Goal: Task Accomplishment & Management: Use online tool/utility

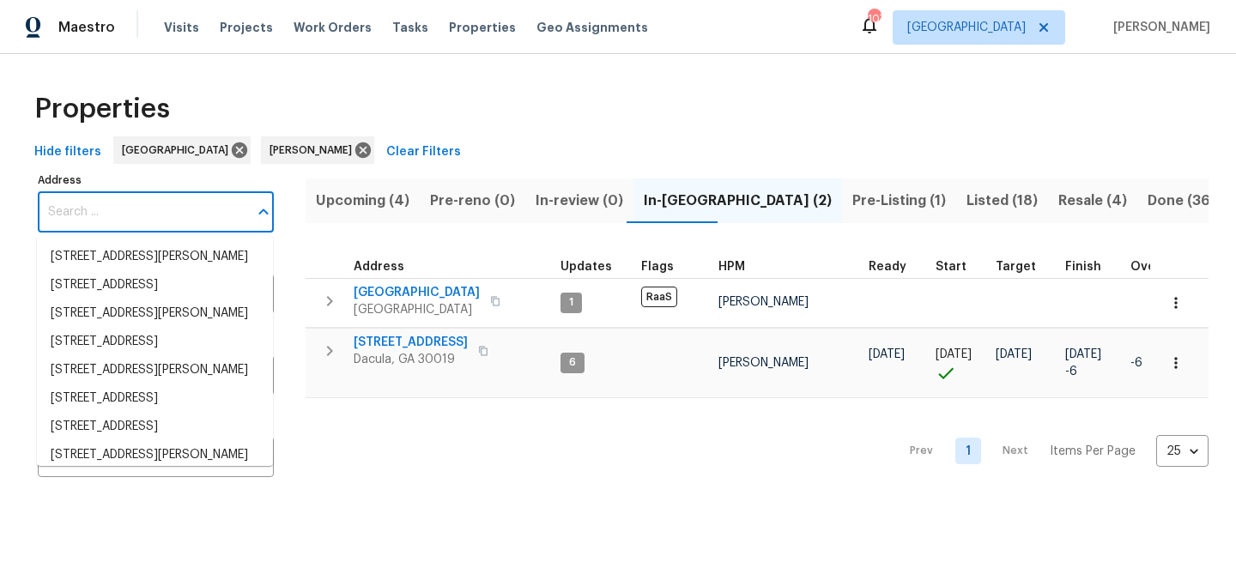
click at [120, 211] on input "Address" at bounding box center [143, 212] width 210 height 40
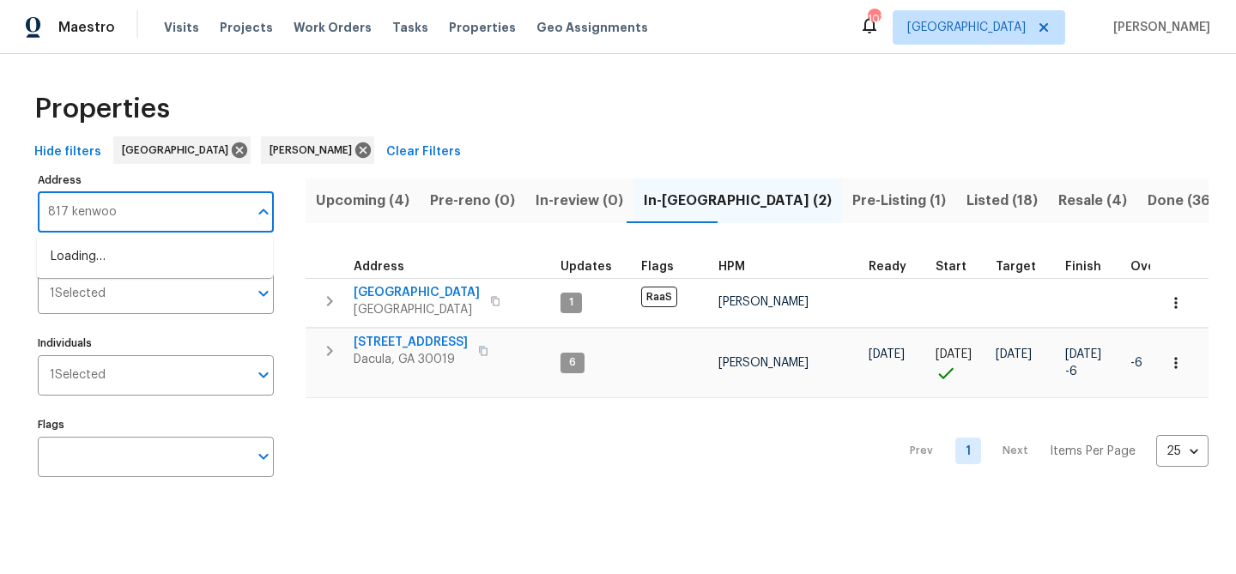
type input "817 kenwood"
click at [83, 253] on li "[STREET_ADDRESS]" at bounding box center [155, 257] width 236 height 28
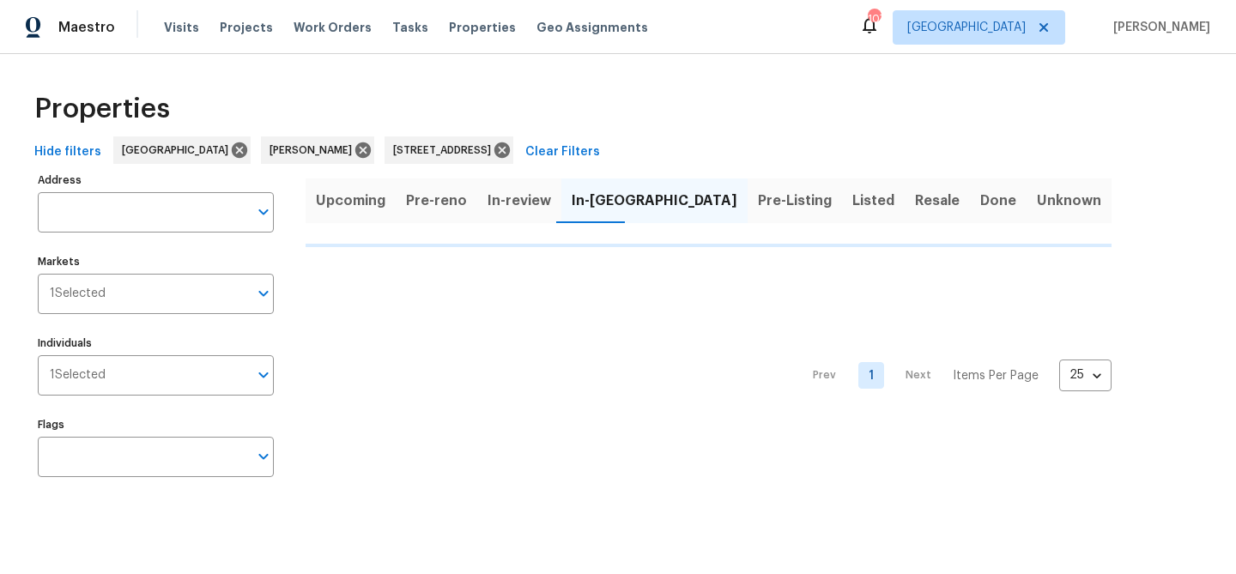
type input "[STREET_ADDRESS]"
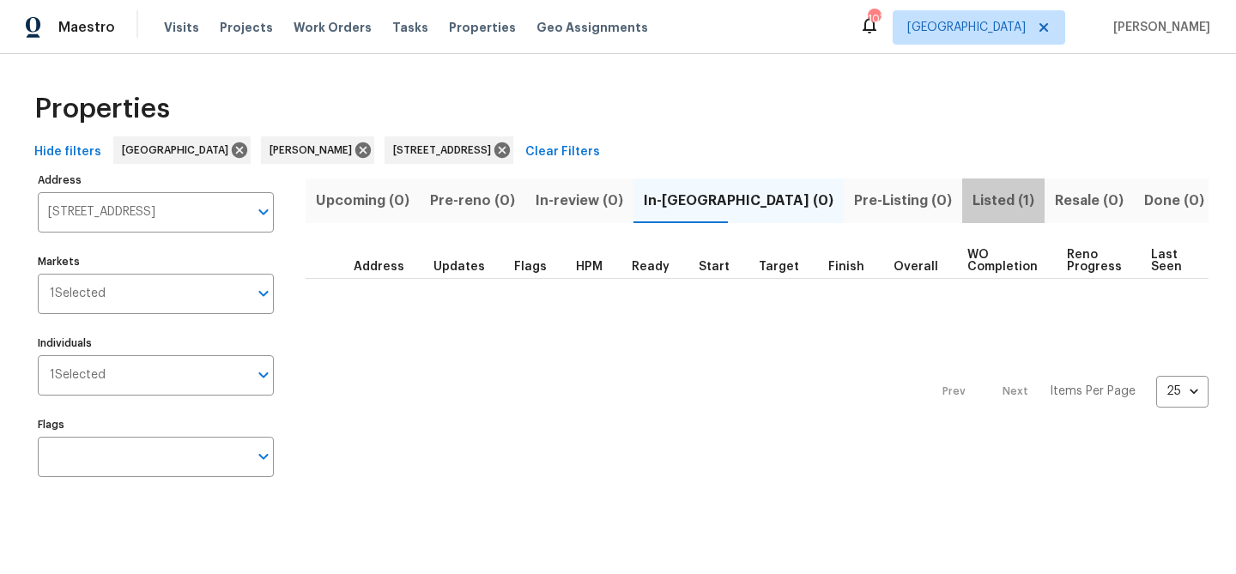
click at [973, 205] on span "Listed (1)" at bounding box center [1004, 201] width 62 height 24
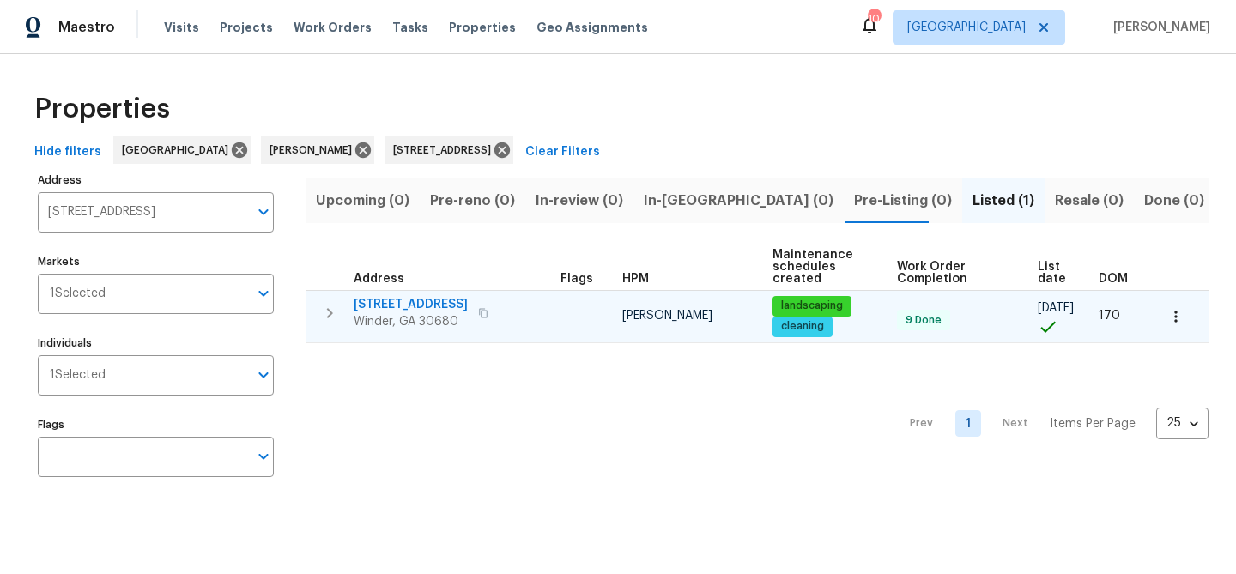
click at [405, 303] on span "[STREET_ADDRESS]" at bounding box center [411, 304] width 114 height 17
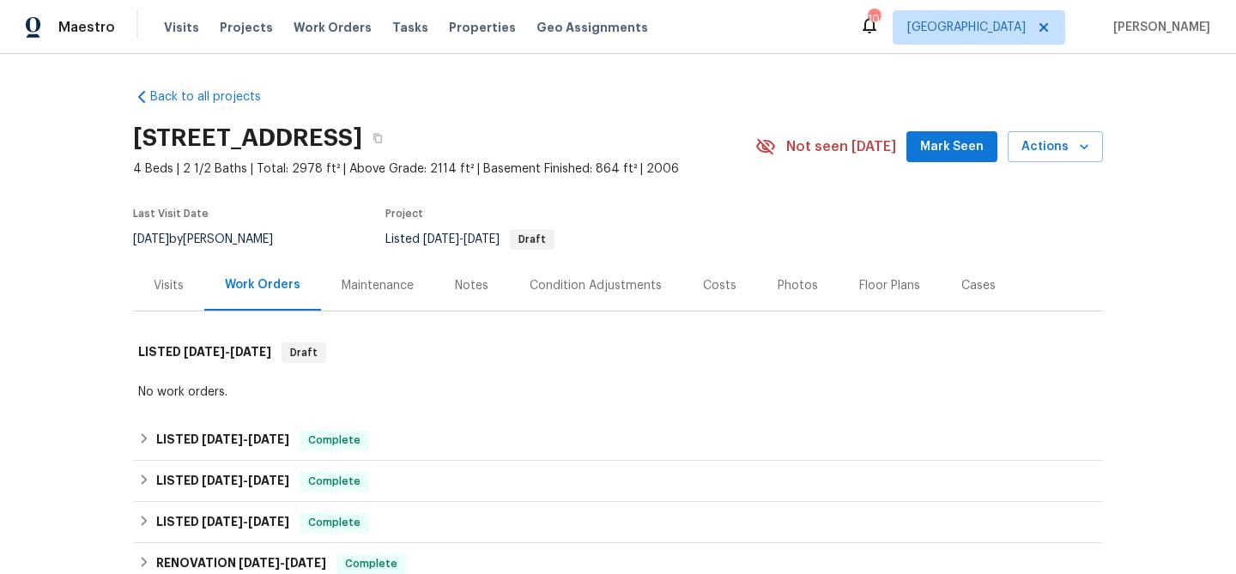
click at [943, 153] on span "Mark Seen" at bounding box center [952, 146] width 64 height 21
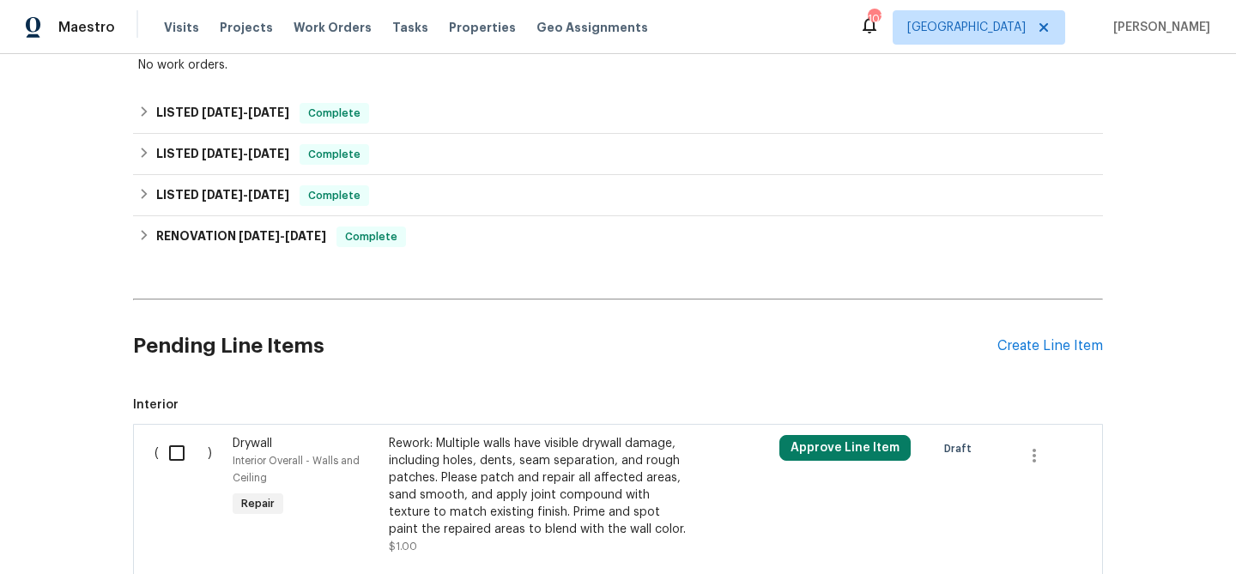
scroll to position [457, 0]
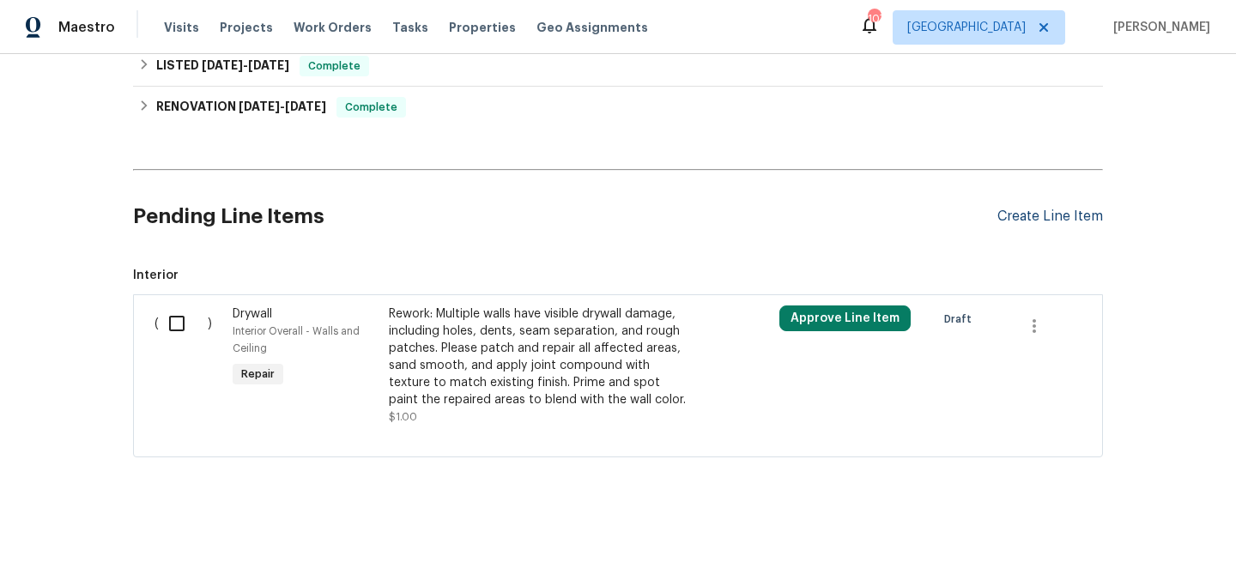
click at [1024, 210] on div "Create Line Item" at bounding box center [1050, 217] width 106 height 16
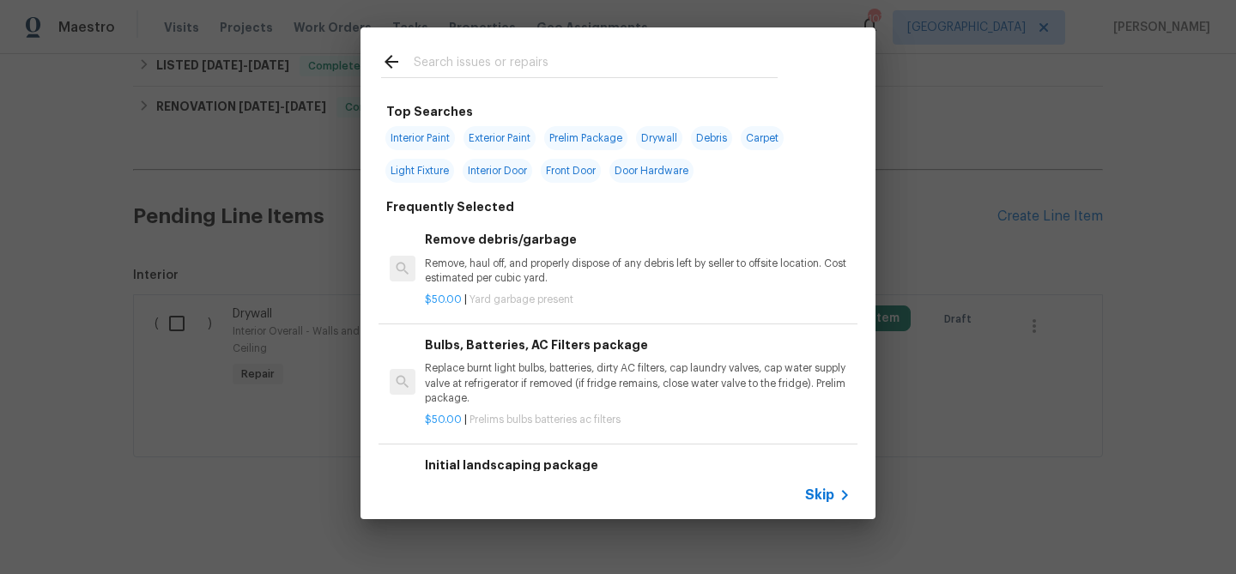
click at [575, 58] on input "text" at bounding box center [596, 65] width 364 height 26
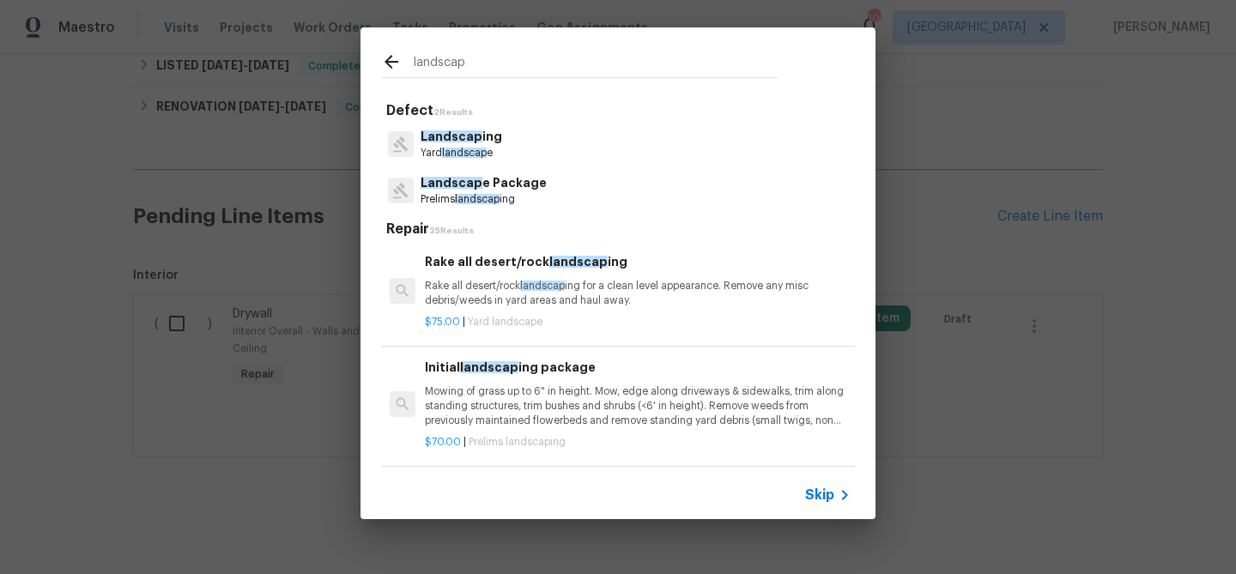
type input "landscap"
click at [463, 388] on p "Mowing of grass up to 6" in height. Mow, edge along driveways & sidewalks, trim…" at bounding box center [638, 407] width 426 height 44
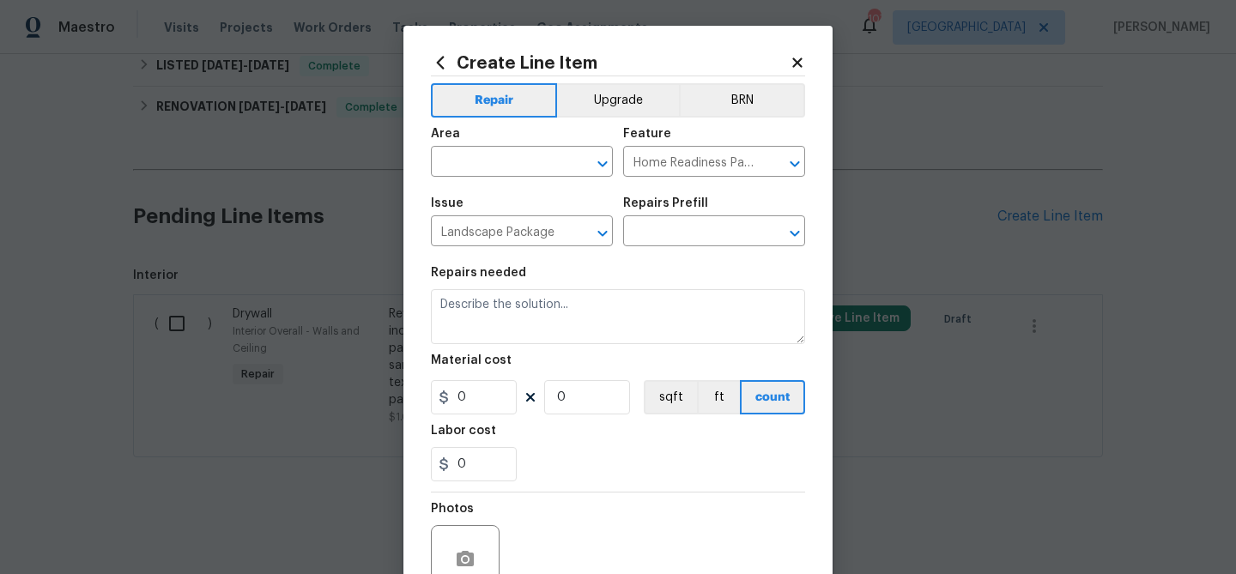
type input "Initial landscaping package $70.00"
type textarea "Mowing of grass up to 6" in height. Mow, edge along driveways & sidewalks, trim…"
type input "70"
type input "1"
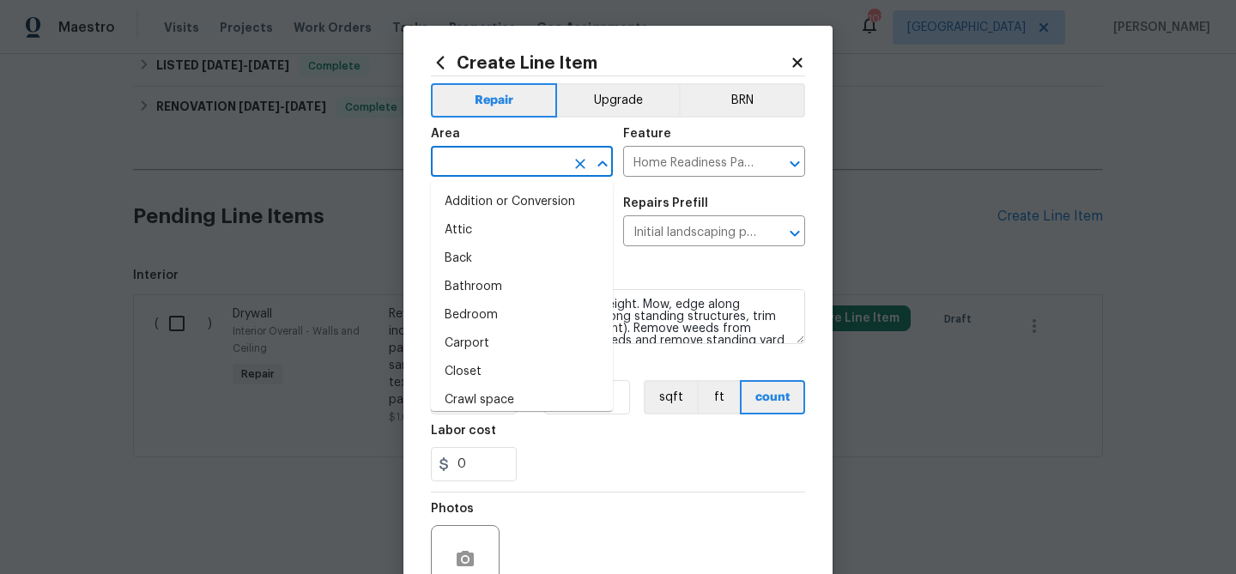
click at [514, 169] on input "text" at bounding box center [498, 163] width 134 height 27
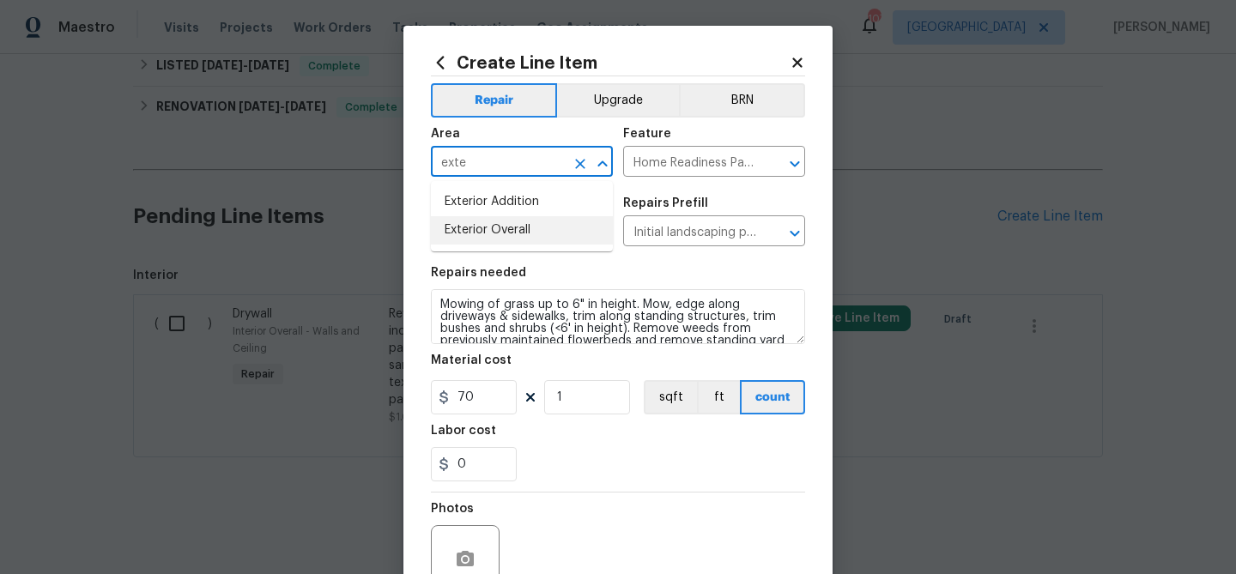
click at [498, 226] on li "Exterior Overall" at bounding box center [522, 230] width 182 height 28
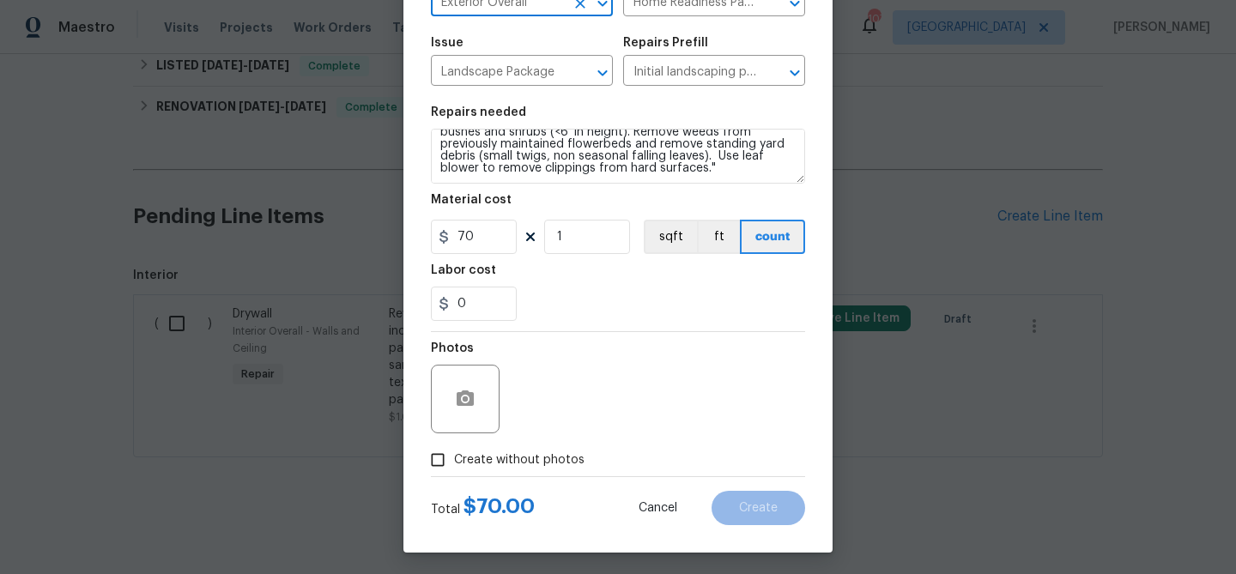
scroll to position [166, 0]
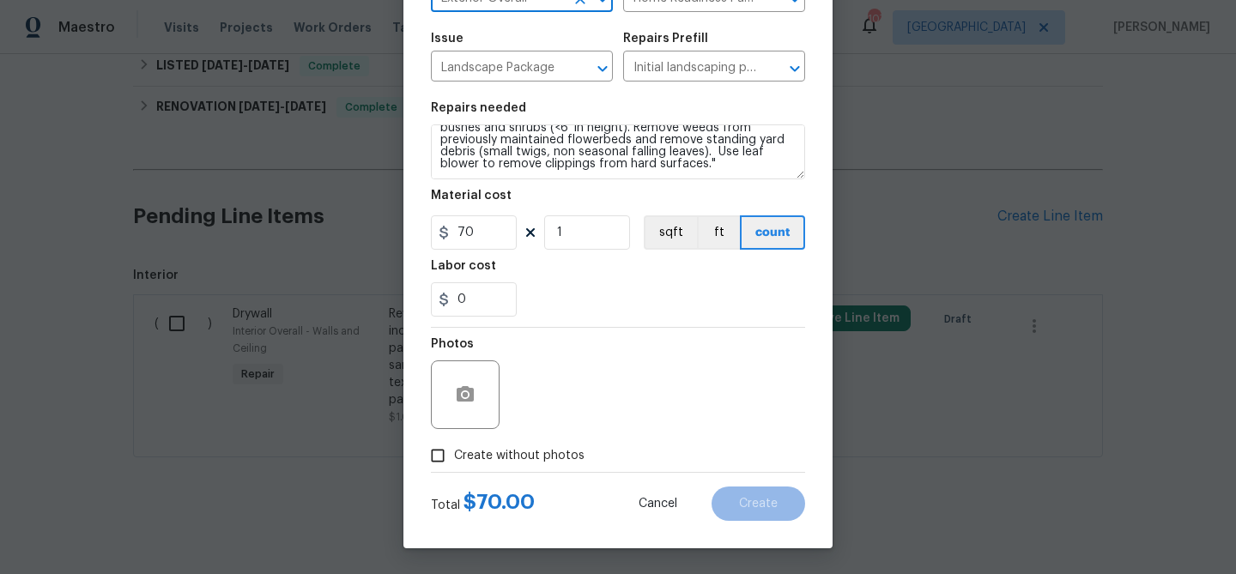
type input "Exterior Overall"
click at [500, 458] on span "Create without photos" at bounding box center [519, 456] width 130 height 18
click at [454, 458] on input "Create without photos" at bounding box center [437, 456] width 33 height 33
checkbox input "true"
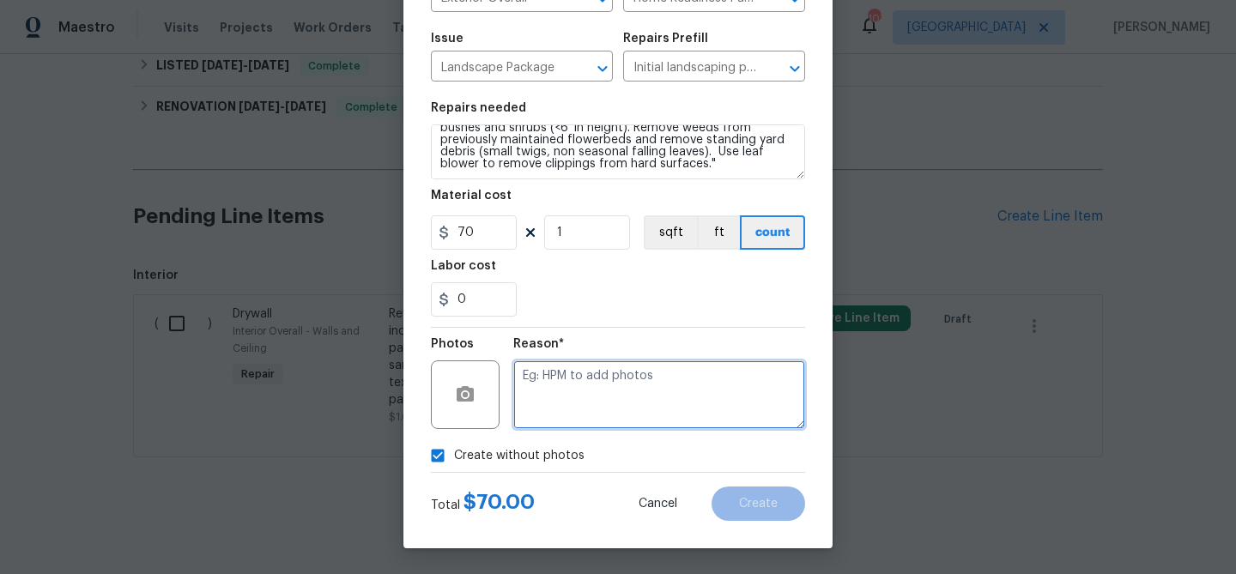
click at [556, 383] on textarea at bounding box center [659, 395] width 292 height 69
type textarea "mow"
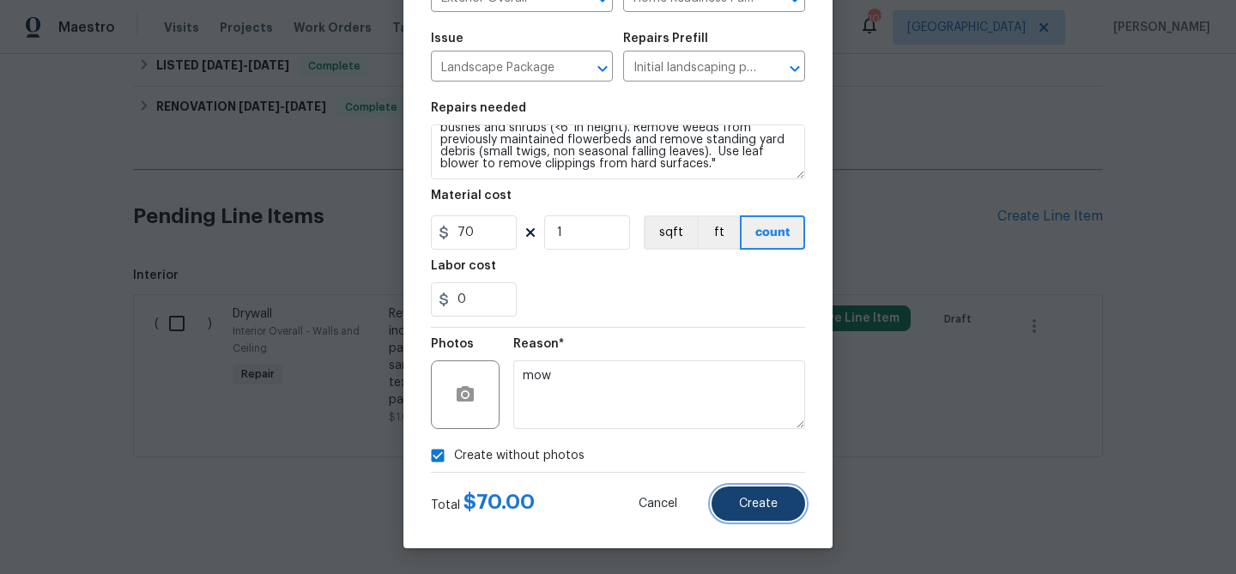
click at [757, 498] on span "Create" at bounding box center [758, 504] width 39 height 13
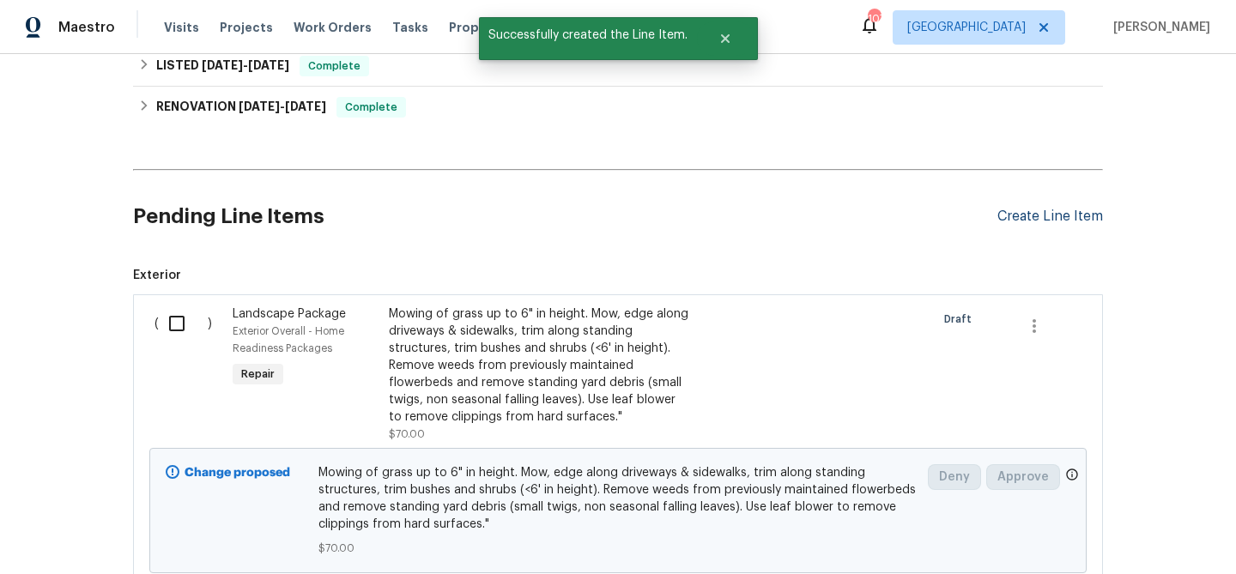
click at [1002, 216] on div "Create Line Item" at bounding box center [1050, 217] width 106 height 16
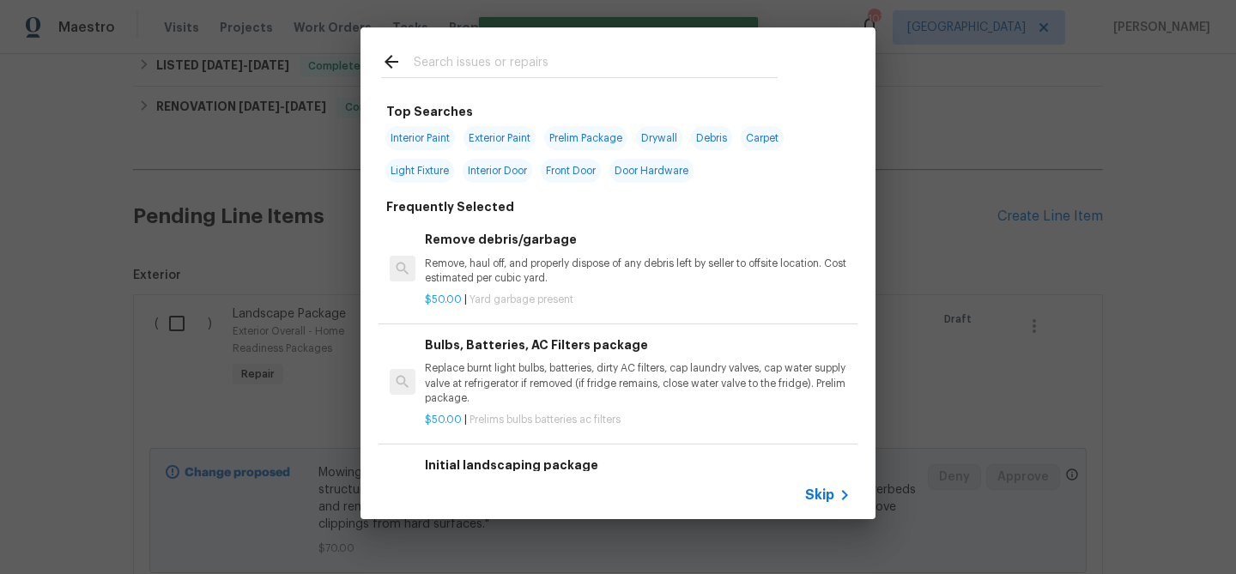
click at [485, 61] on input "text" at bounding box center [596, 65] width 364 height 26
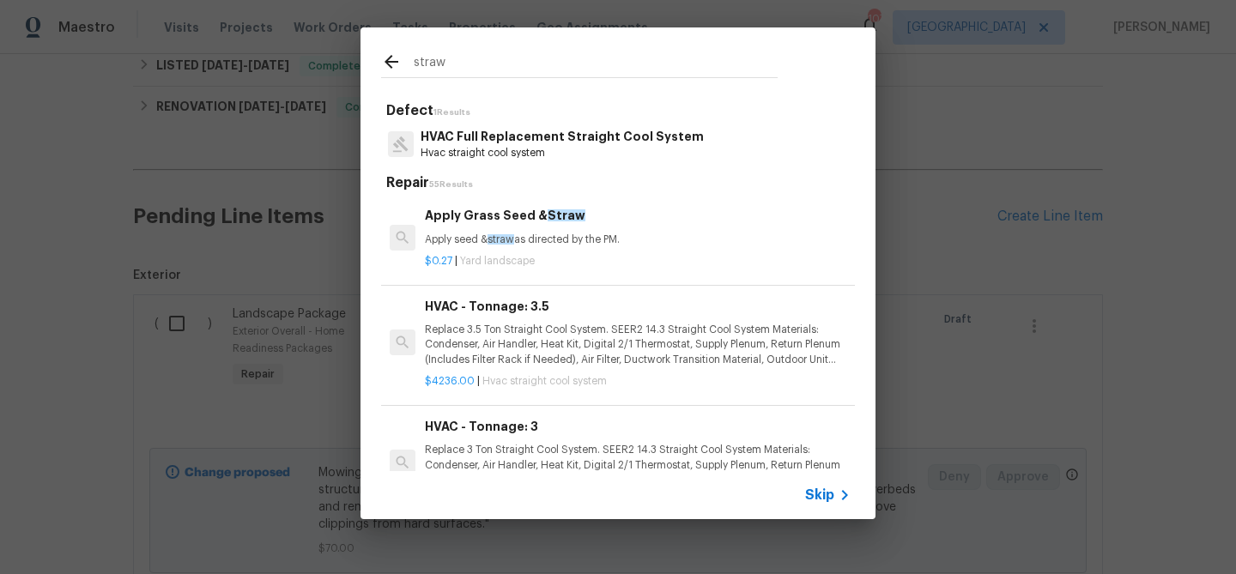
click at [422, 66] on input "straw" at bounding box center [596, 65] width 364 height 26
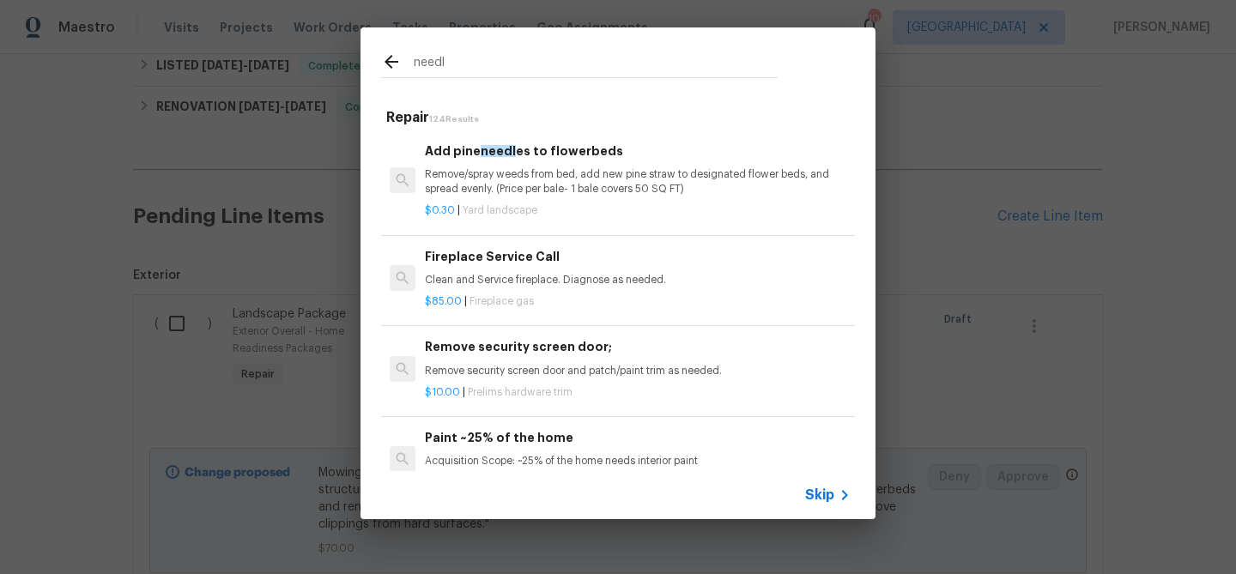
type input "needl"
click at [471, 182] on p "Remove/spray weeds from bed, add new pine straw to designated flower beds, and …" at bounding box center [638, 181] width 426 height 29
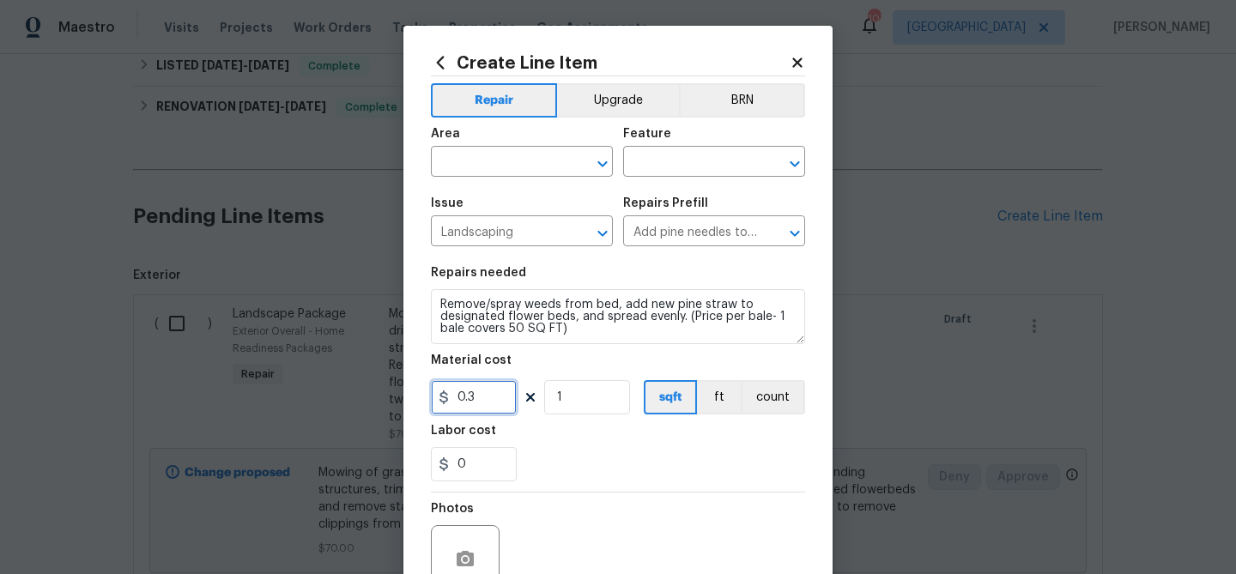
click at [463, 397] on input "0.3" at bounding box center [474, 397] width 86 height 34
type input "8"
click at [561, 398] on input "1" at bounding box center [587, 397] width 86 height 34
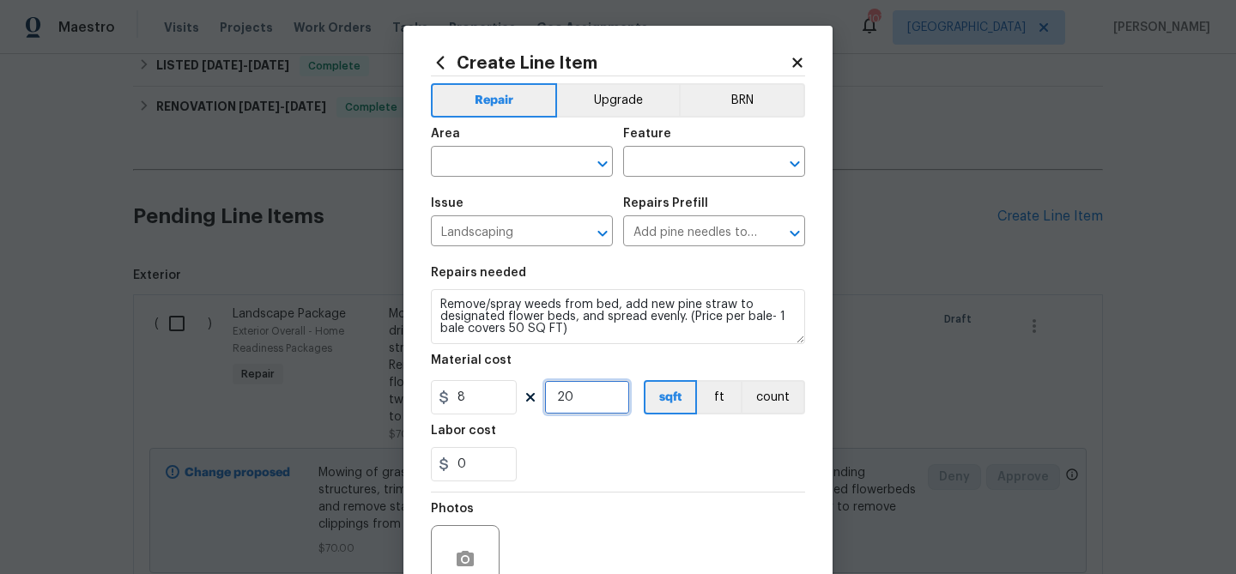
type input "20"
click at [624, 476] on div "0" at bounding box center [618, 464] width 374 height 34
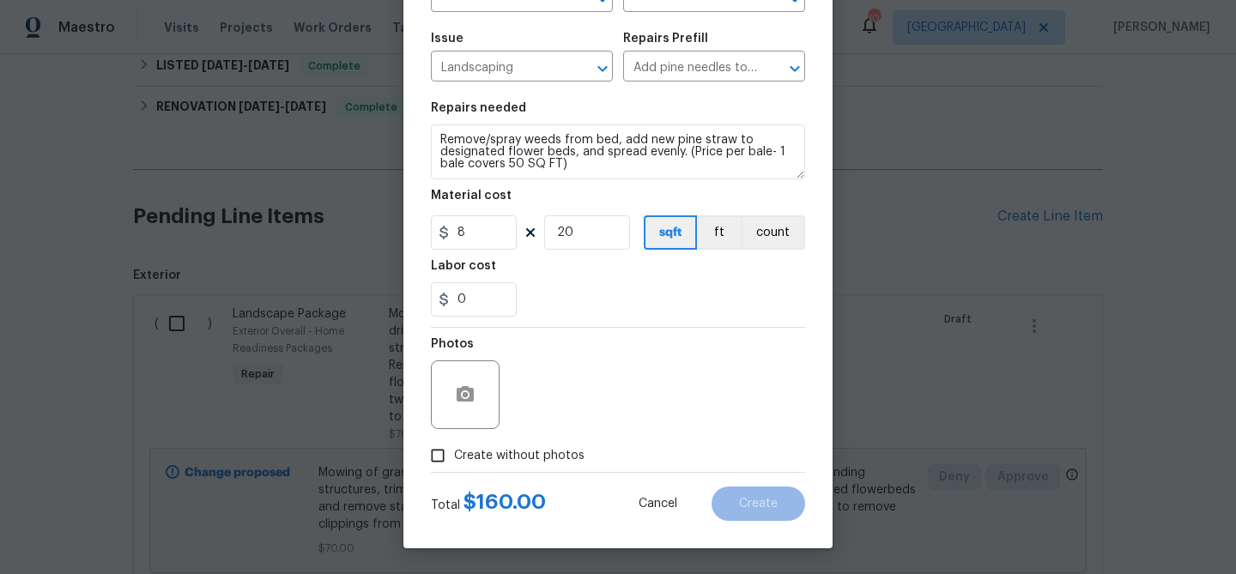
click at [543, 450] on span "Create without photos" at bounding box center [519, 456] width 130 height 18
click at [454, 450] on input "Create without photos" at bounding box center [437, 456] width 33 height 33
checkbox input "true"
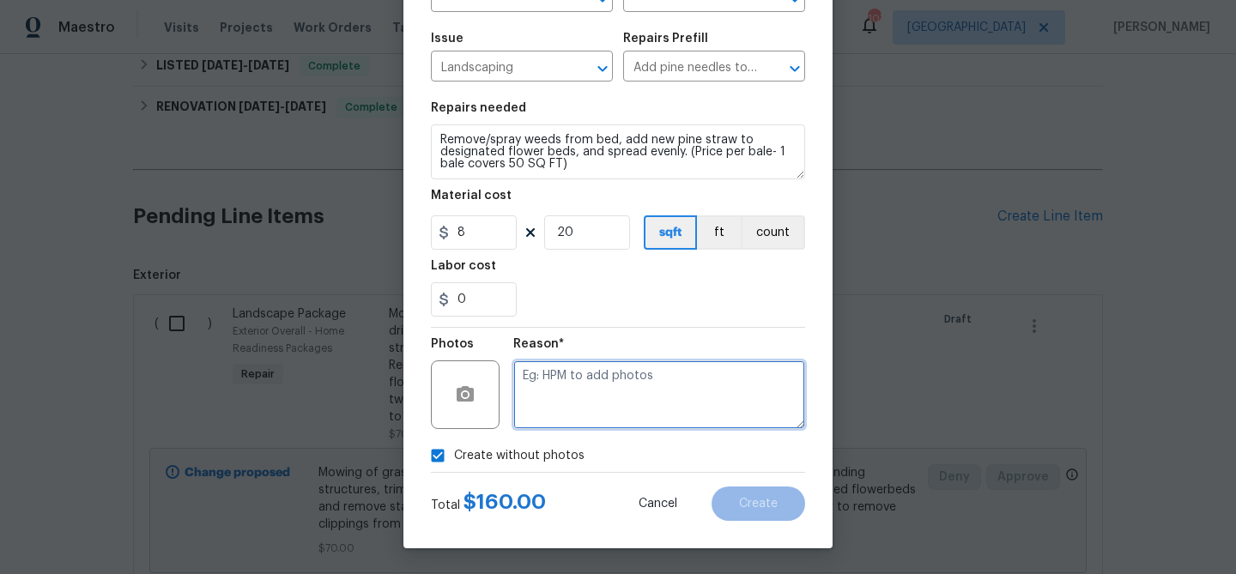
click at [573, 385] on textarea at bounding box center [659, 395] width 292 height 69
click at [654, 393] on textarea "Straw" at bounding box center [659, 395] width 292 height 69
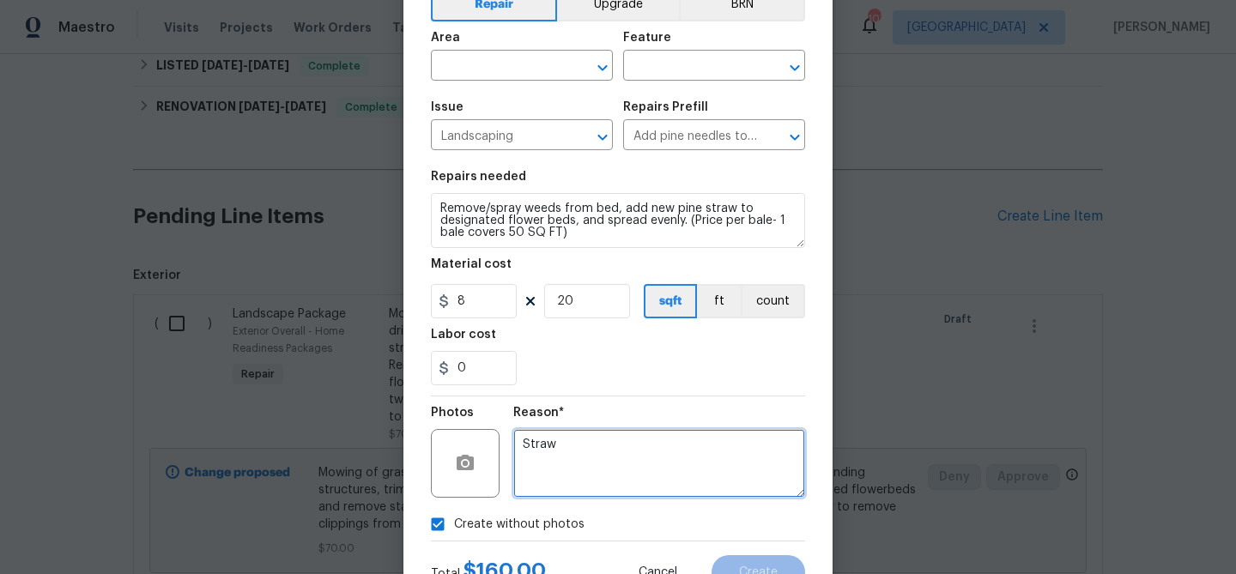
scroll to position [0, 0]
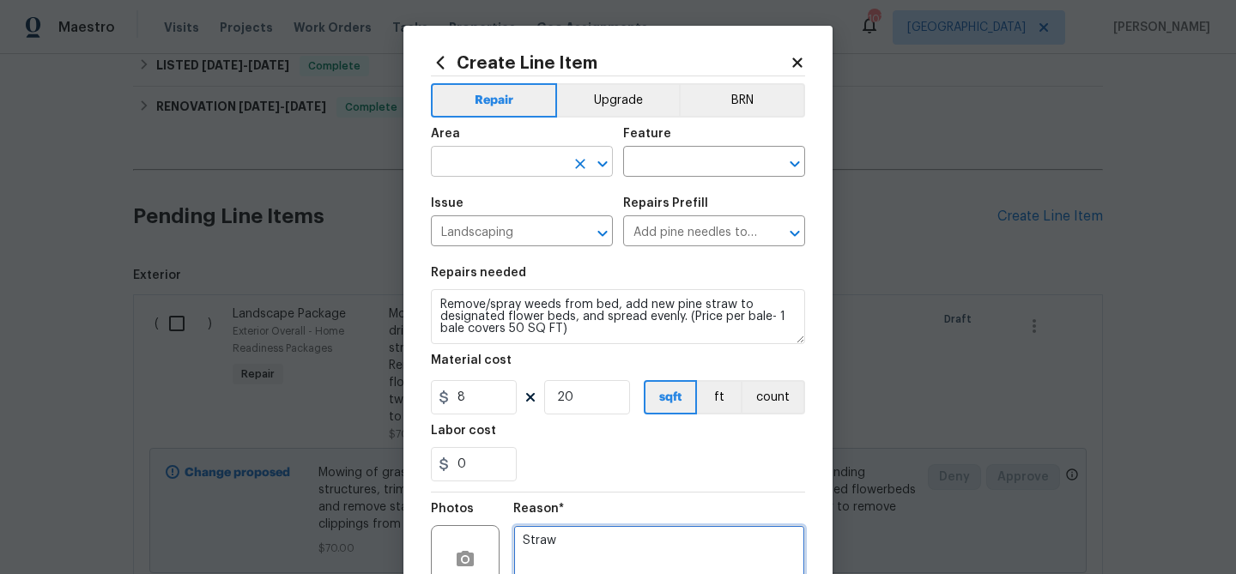
type textarea "Straw"
click at [550, 173] on input "text" at bounding box center [498, 163] width 134 height 27
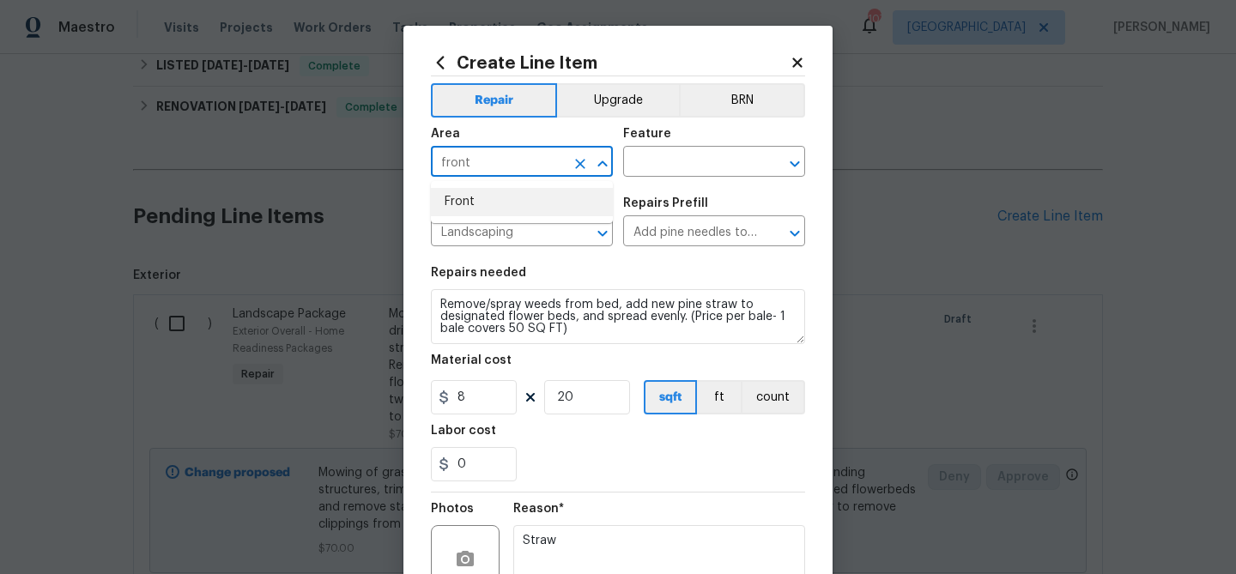
click at [514, 191] on li "Front" at bounding box center [522, 202] width 182 height 28
type input "Front"
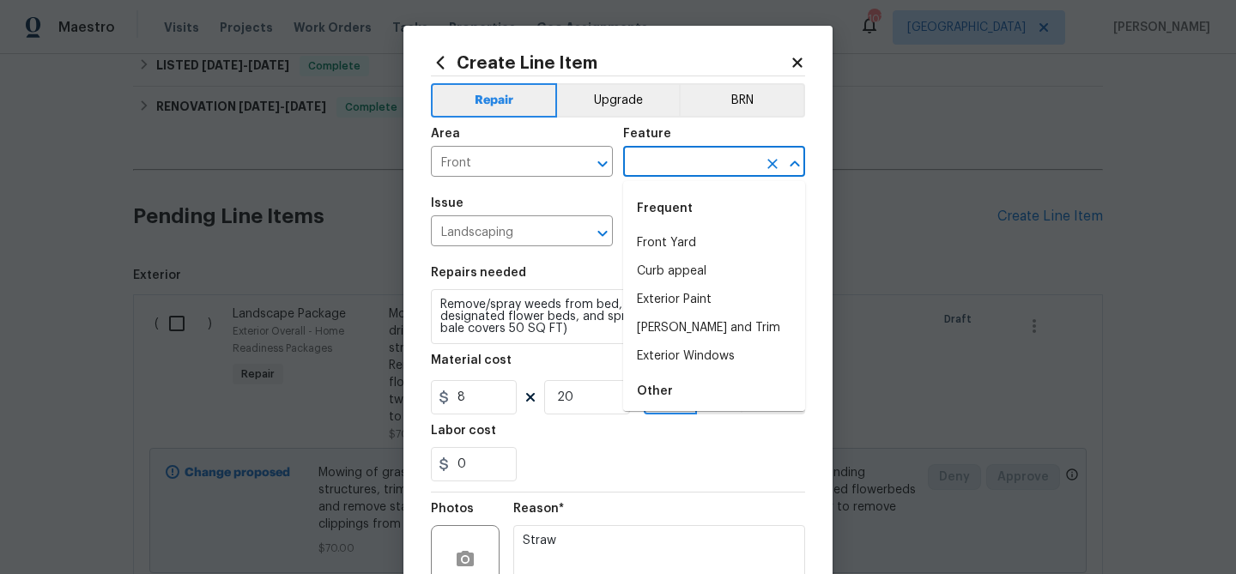
click at [652, 157] on input "text" at bounding box center [690, 163] width 134 height 27
click at [664, 243] on li "Front Yard" at bounding box center [714, 243] width 182 height 28
type input "Front Yard"
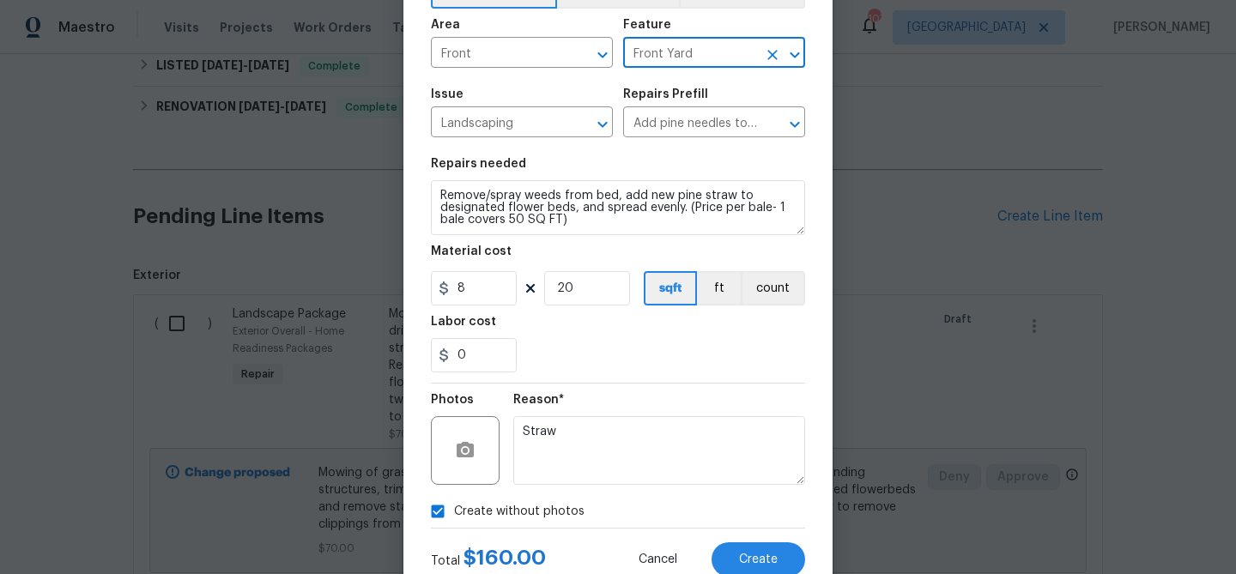
scroll to position [166, 0]
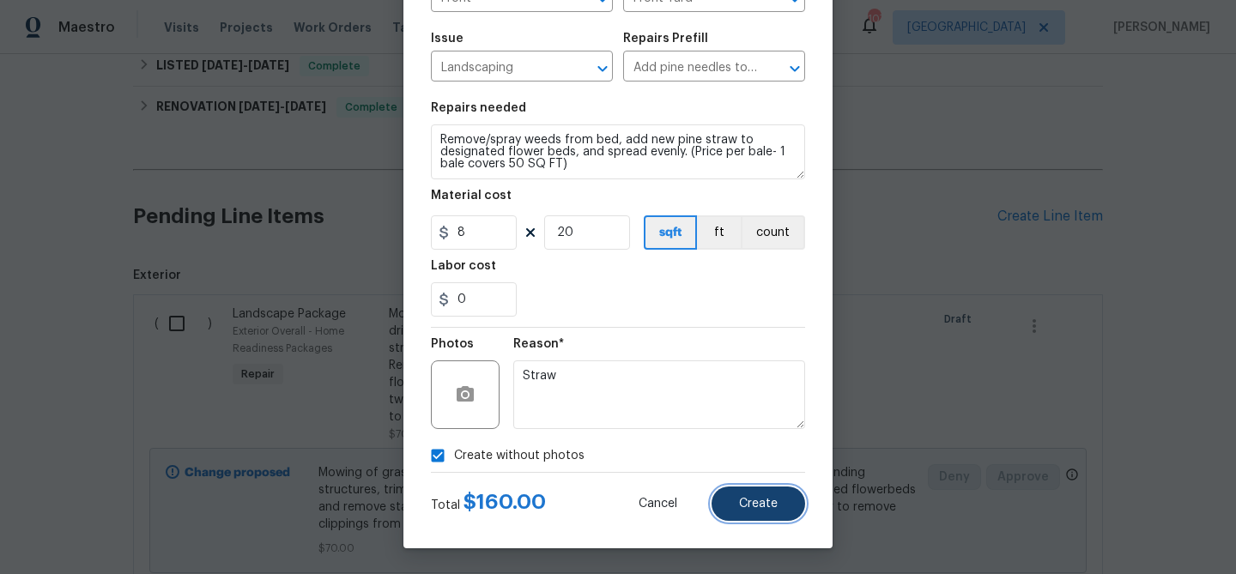
click at [762, 510] on span "Create" at bounding box center [758, 504] width 39 height 13
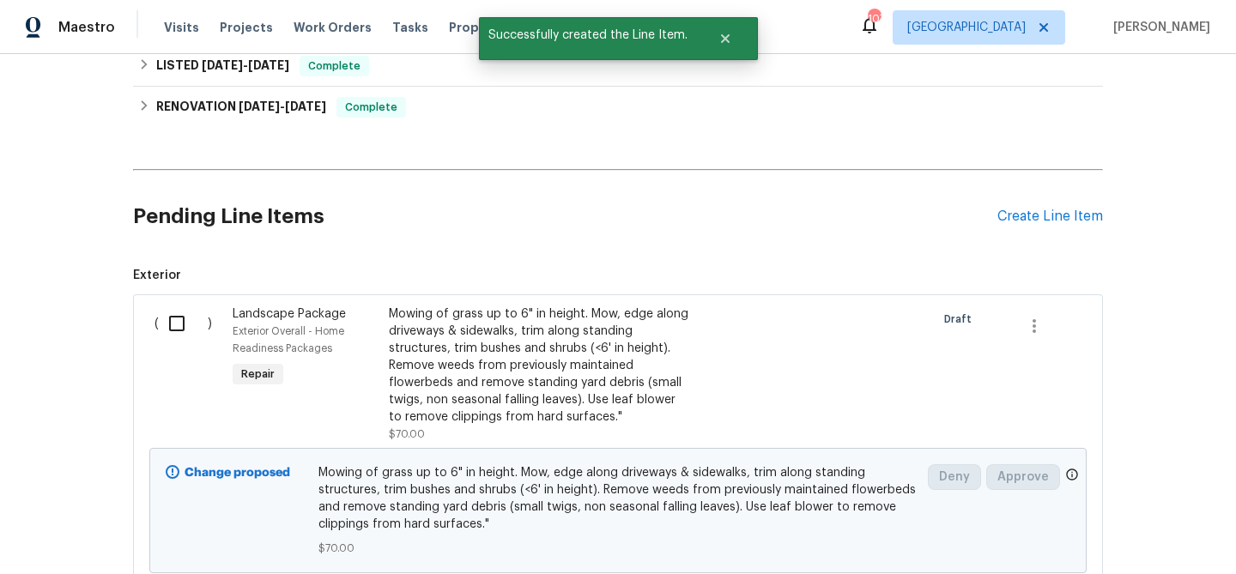
click at [1027, 207] on div "Pending Line Items Create Line Item" at bounding box center [618, 217] width 970 height 80
click at [1023, 217] on div "Create Line Item" at bounding box center [1050, 217] width 106 height 16
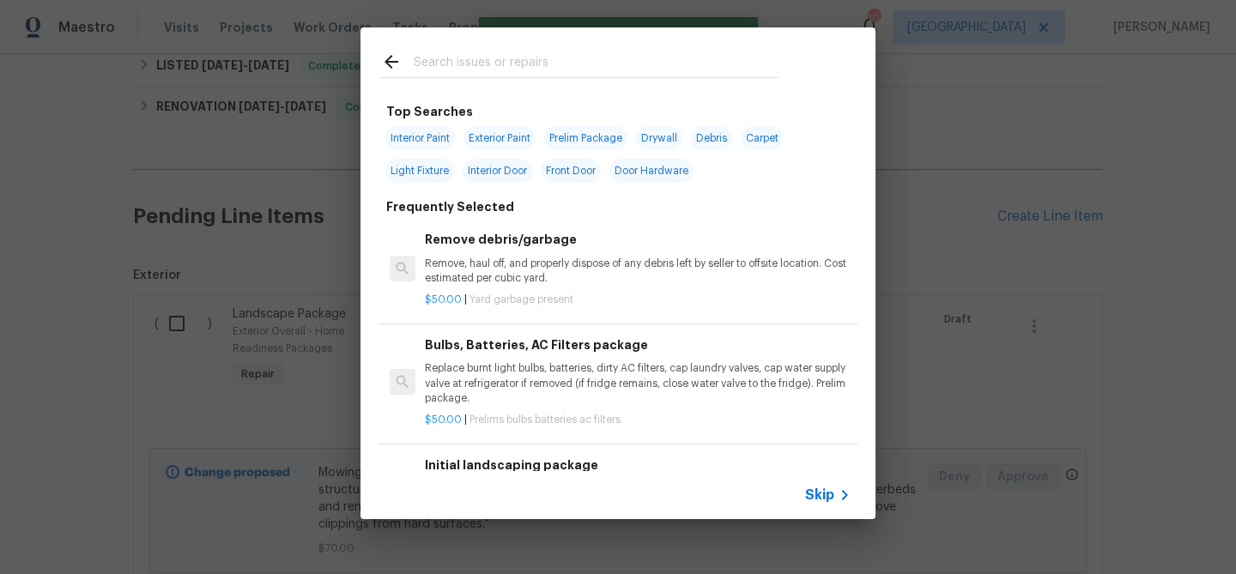
click at [508, 64] on input "text" at bounding box center [596, 65] width 364 height 26
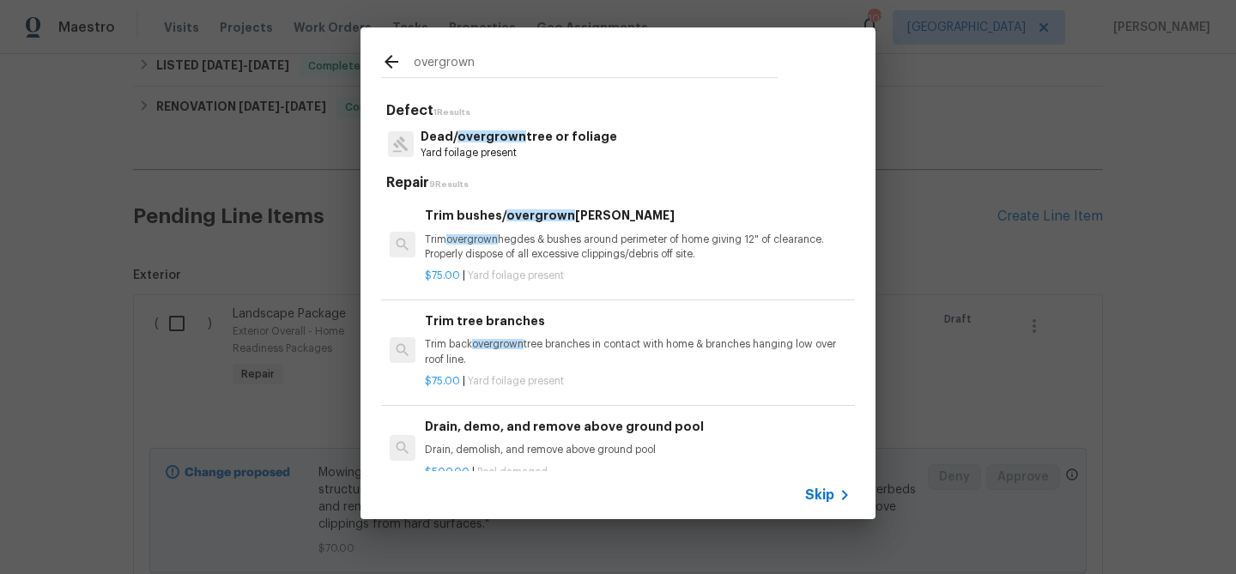
type input "overgrown"
click at [522, 147] on p "Yard foilage present" at bounding box center [519, 153] width 197 height 15
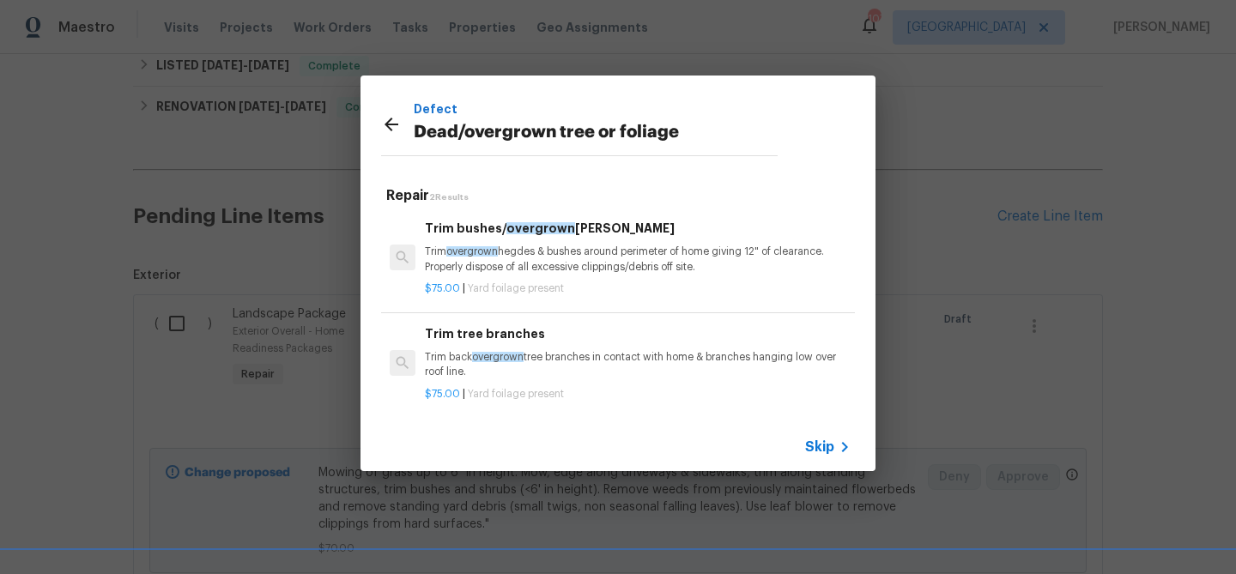
click at [495, 247] on span "overgrown" at bounding box center [472, 251] width 52 height 10
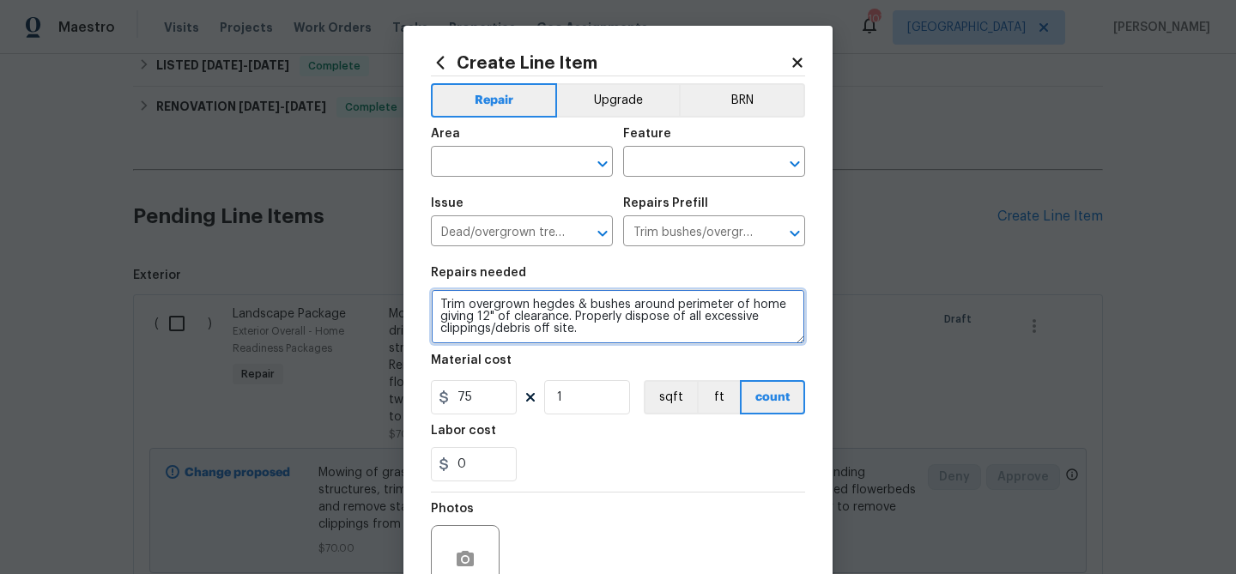
click at [495, 299] on textarea "Trim overgrown hegdes & bushes around perimeter of home giving 12" of clearance…" at bounding box center [618, 316] width 374 height 55
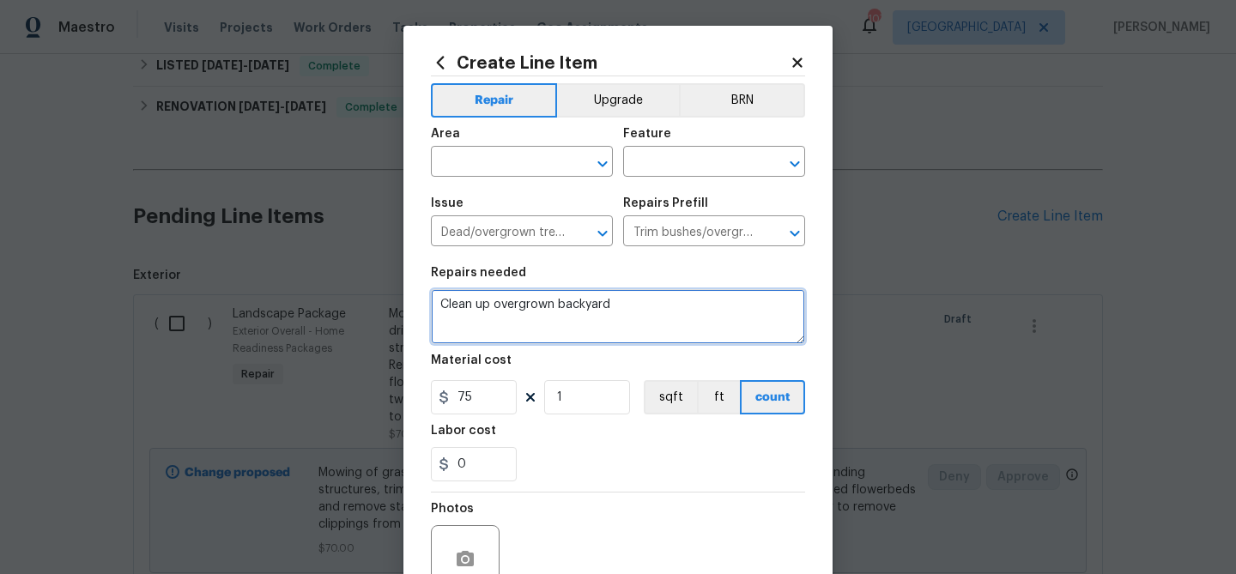
type textarea "Clean up overgrown backyard"
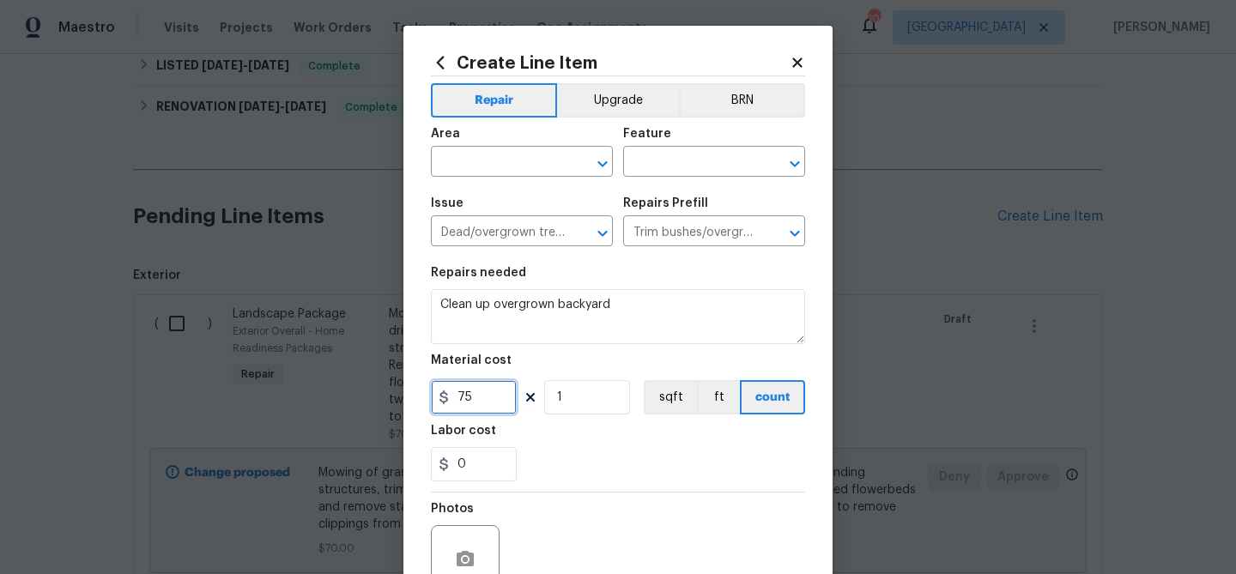
click at [485, 396] on input "75" at bounding box center [474, 397] width 86 height 34
type input "300"
click at [503, 159] on input "text" at bounding box center [498, 163] width 134 height 27
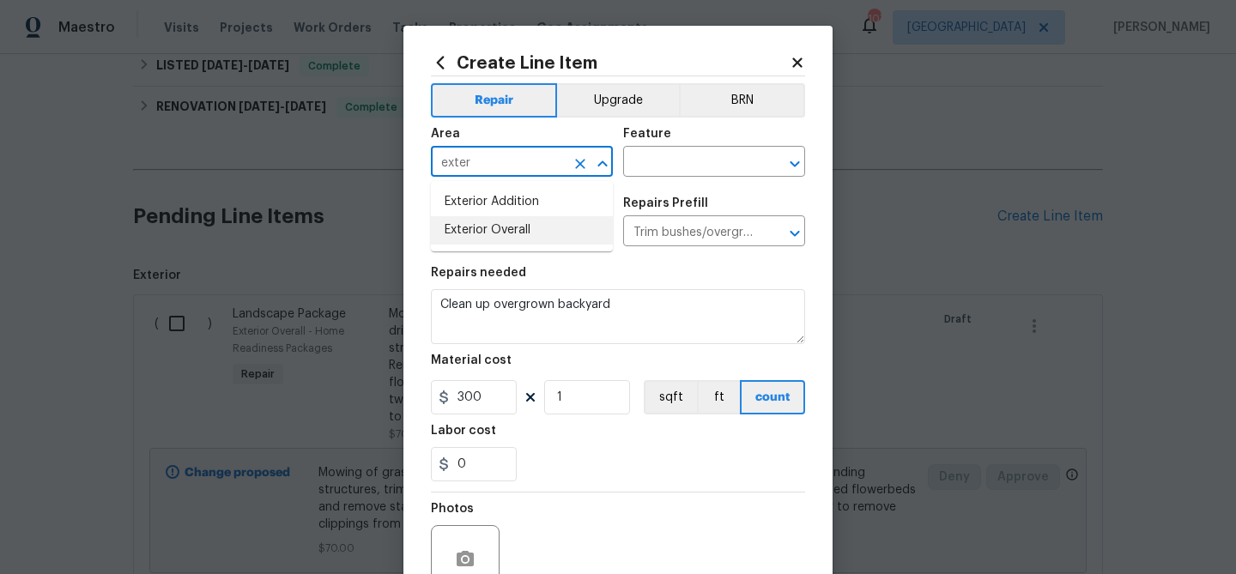
click at [497, 239] on li "Exterior Overall" at bounding box center [522, 230] width 182 height 28
type input "Exterior Overall"
click at [654, 155] on input "text" at bounding box center [690, 163] width 134 height 27
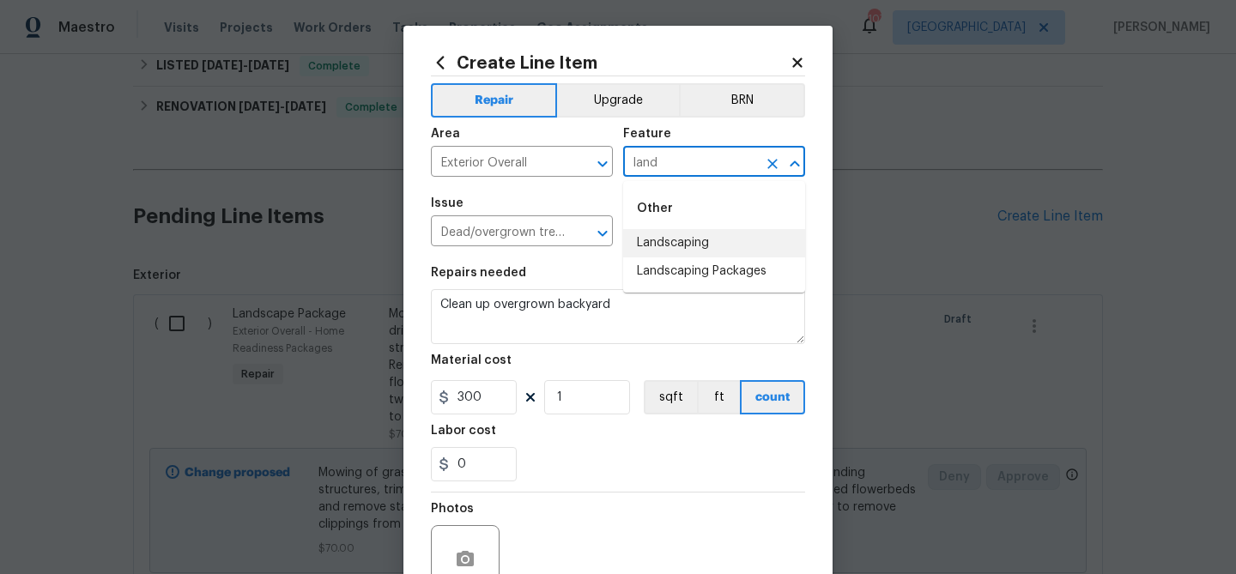
click at [673, 244] on li "Landscaping" at bounding box center [714, 243] width 182 height 28
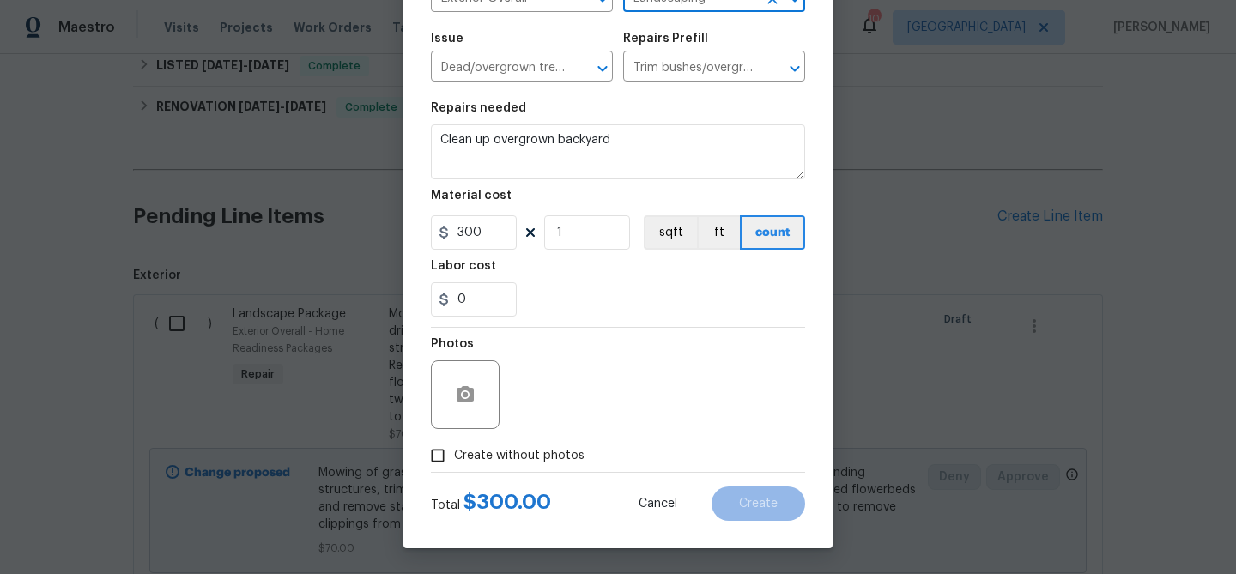
type input "Landscaping"
click at [518, 447] on span "Create without photos" at bounding box center [519, 456] width 130 height 18
click at [454, 447] on input "Create without photos" at bounding box center [437, 456] width 33 height 33
checkbox input "true"
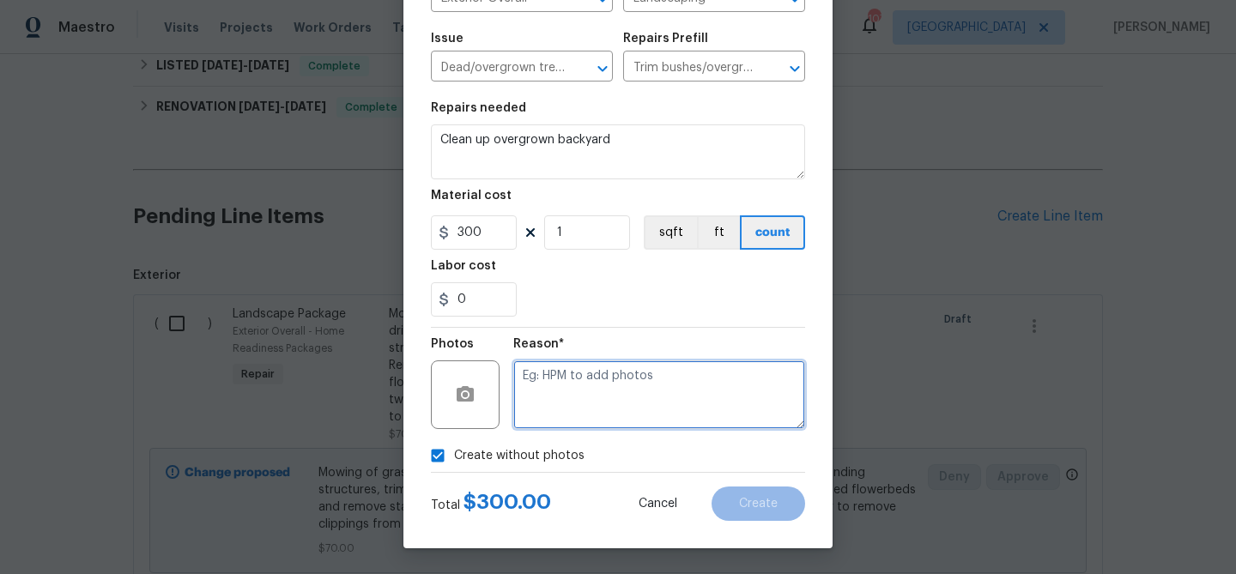
click at [591, 413] on textarea at bounding box center [659, 395] width 292 height 69
type textarea "Landscaping"
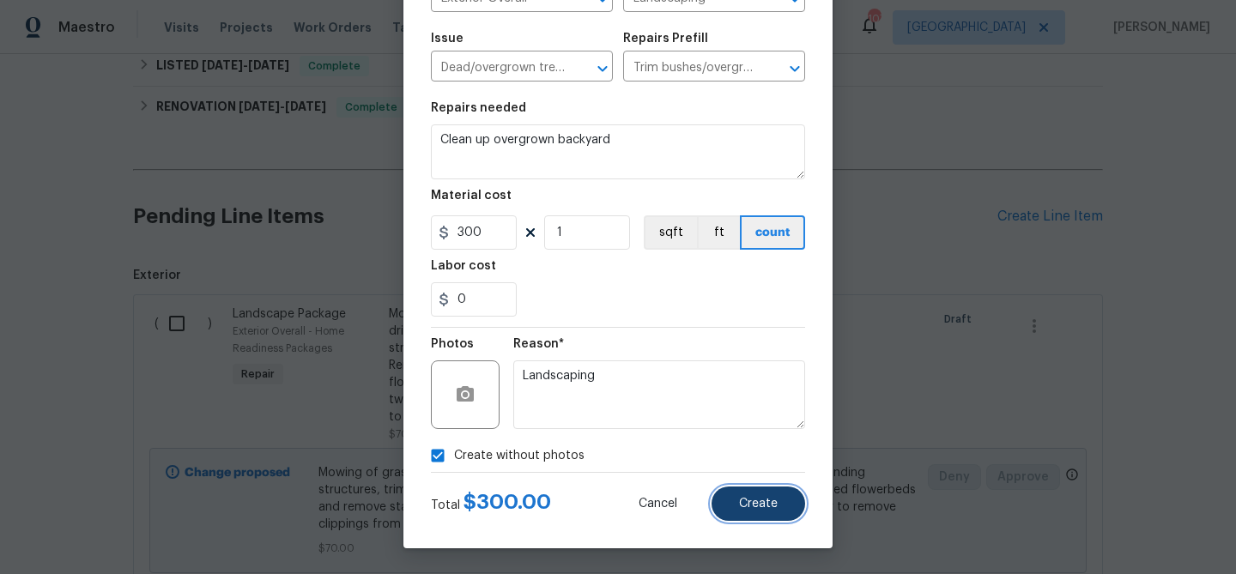
click at [748, 505] on span "Create" at bounding box center [758, 504] width 39 height 13
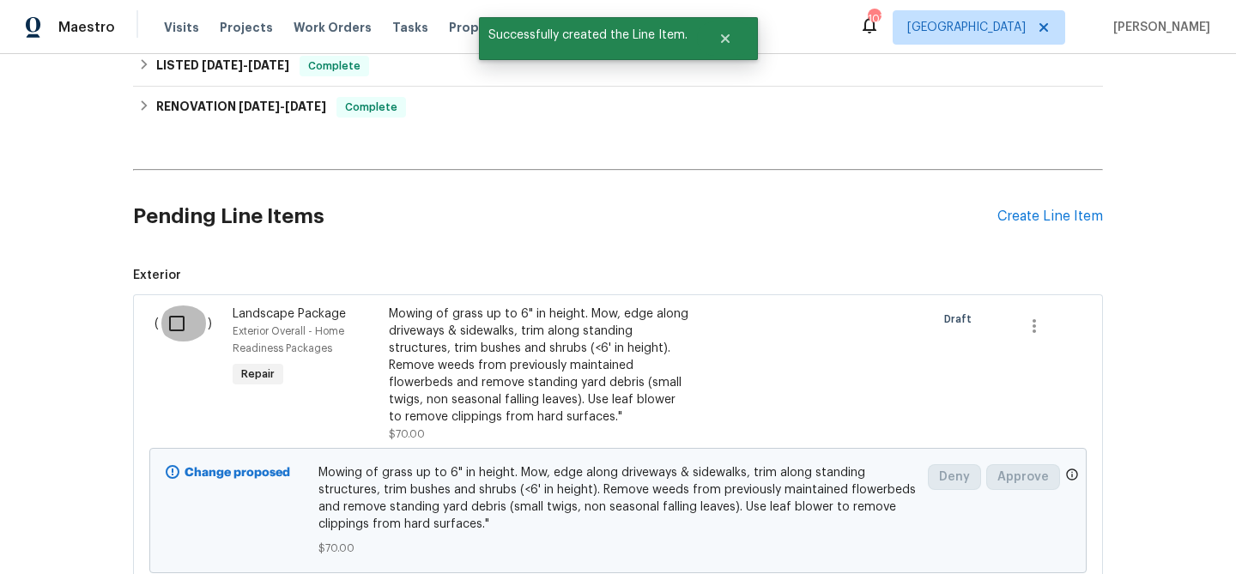
click at [181, 321] on input "checkbox" at bounding box center [183, 324] width 49 height 36
checkbox input "true"
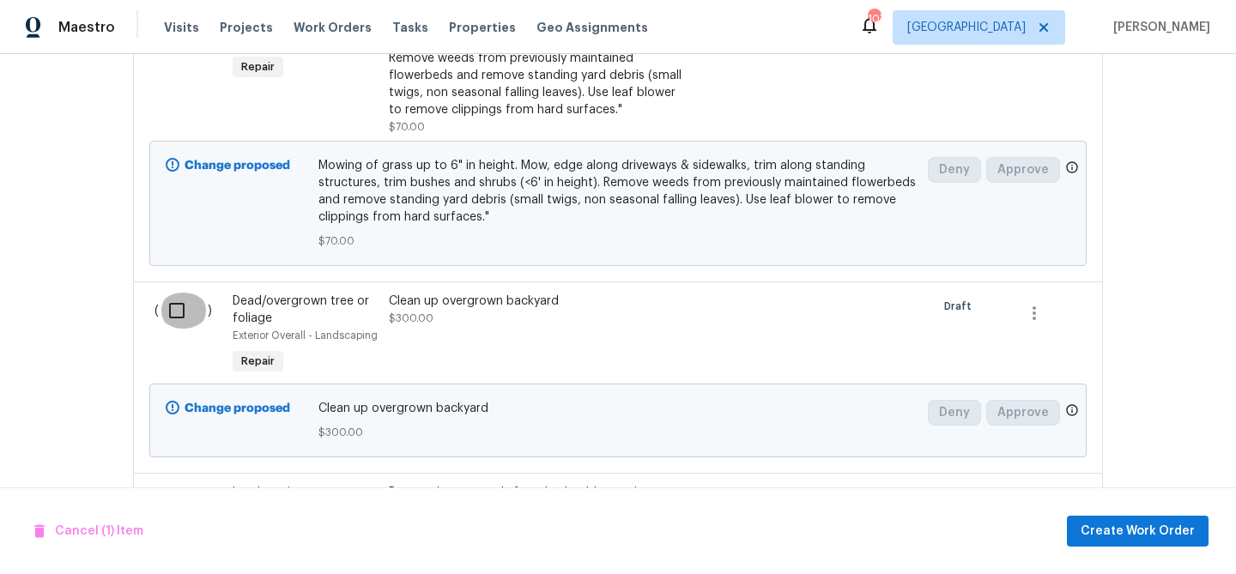
click at [178, 306] on input "checkbox" at bounding box center [183, 311] width 49 height 36
checkbox input "true"
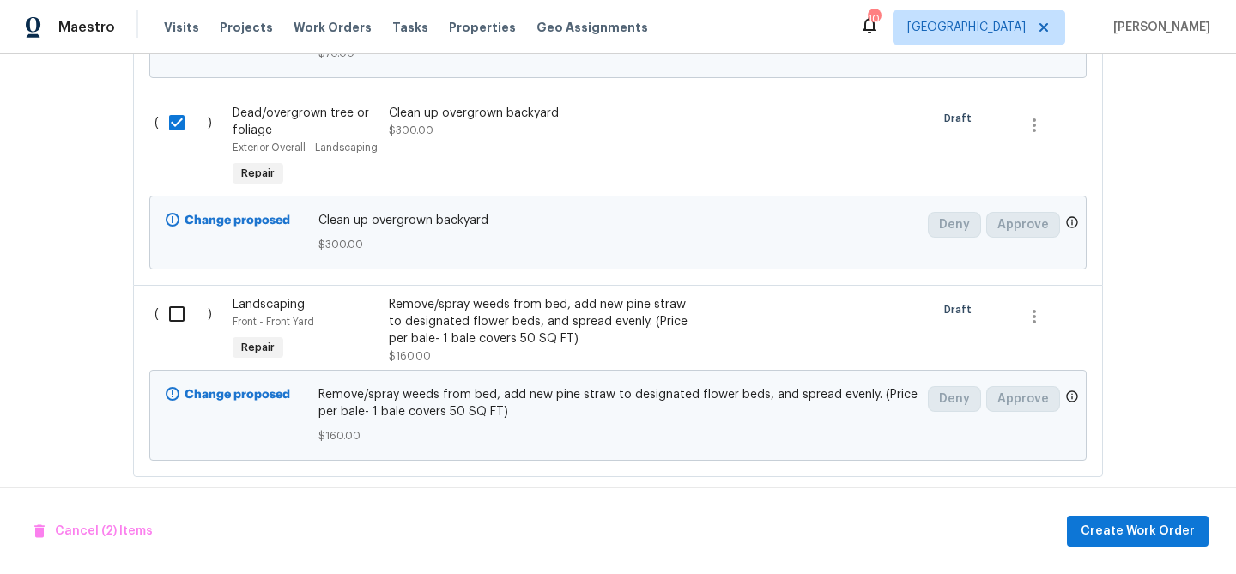
scroll to position [1022, 0]
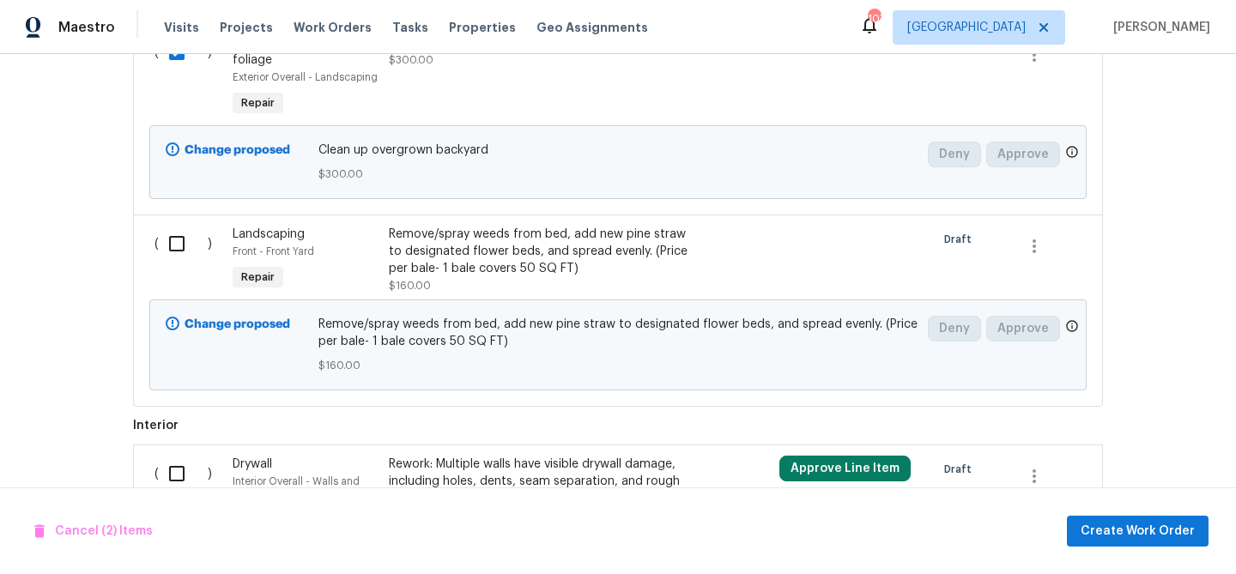
click at [179, 247] on input "checkbox" at bounding box center [183, 244] width 49 height 36
checkbox input "true"
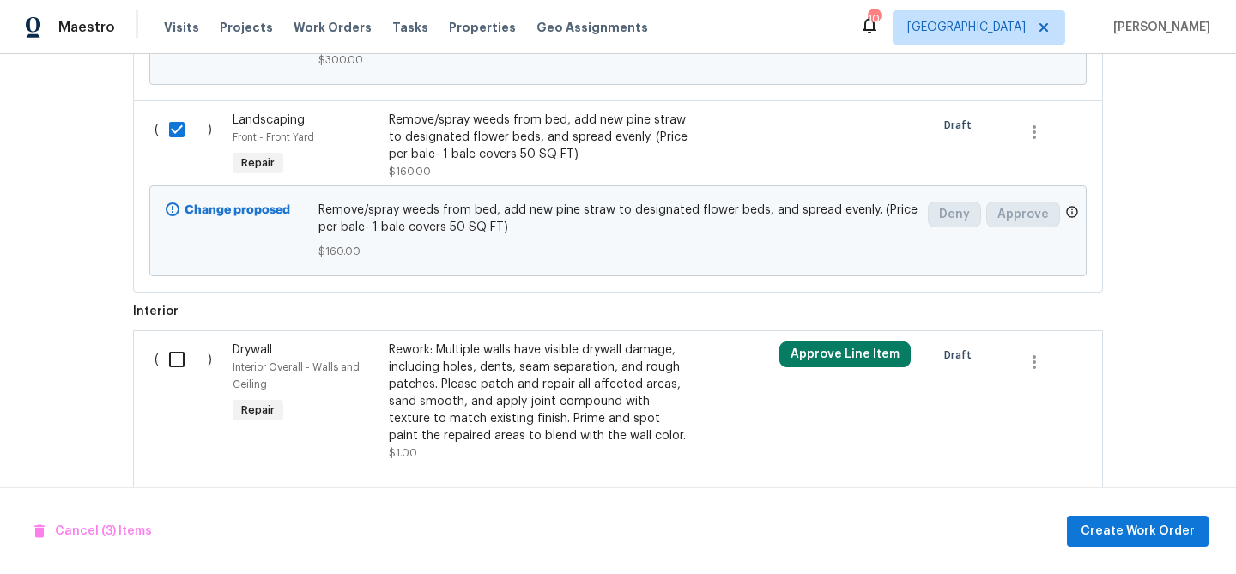
scroll to position [1174, 0]
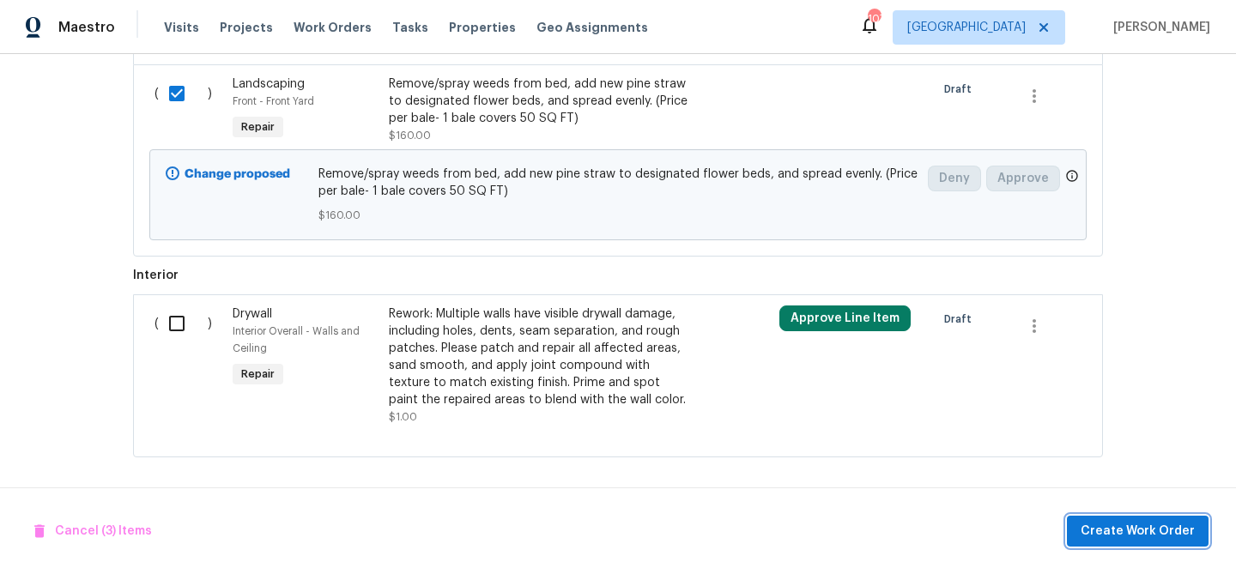
click at [1109, 543] on button "Create Work Order" at bounding box center [1138, 532] width 142 height 32
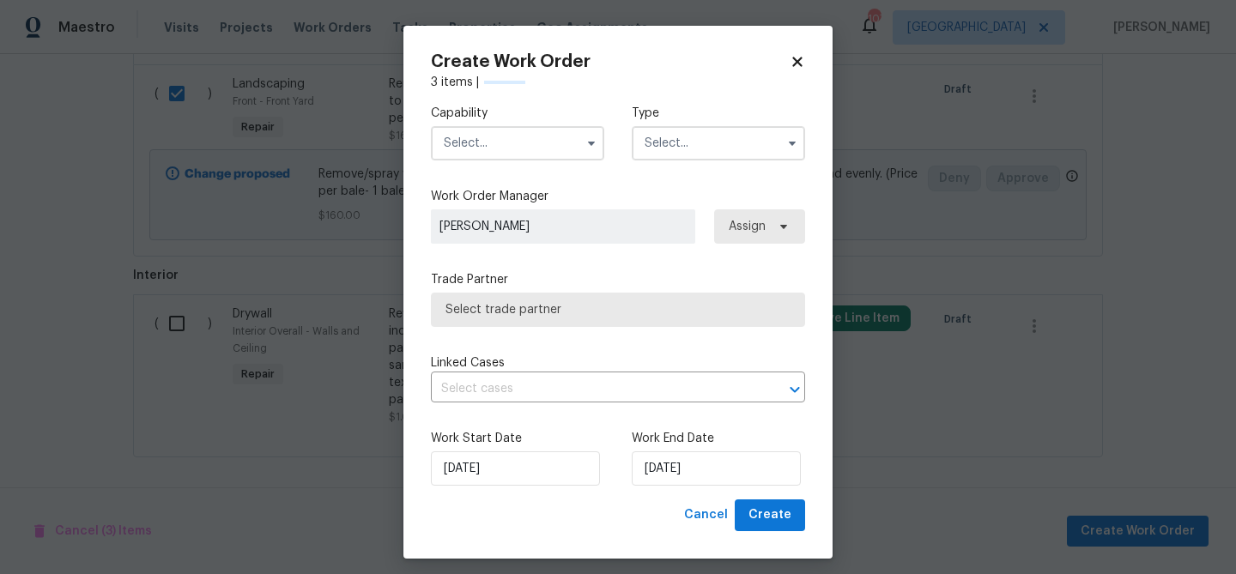
checkbox input "false"
click at [506, 152] on input "text" at bounding box center [517, 143] width 173 height 34
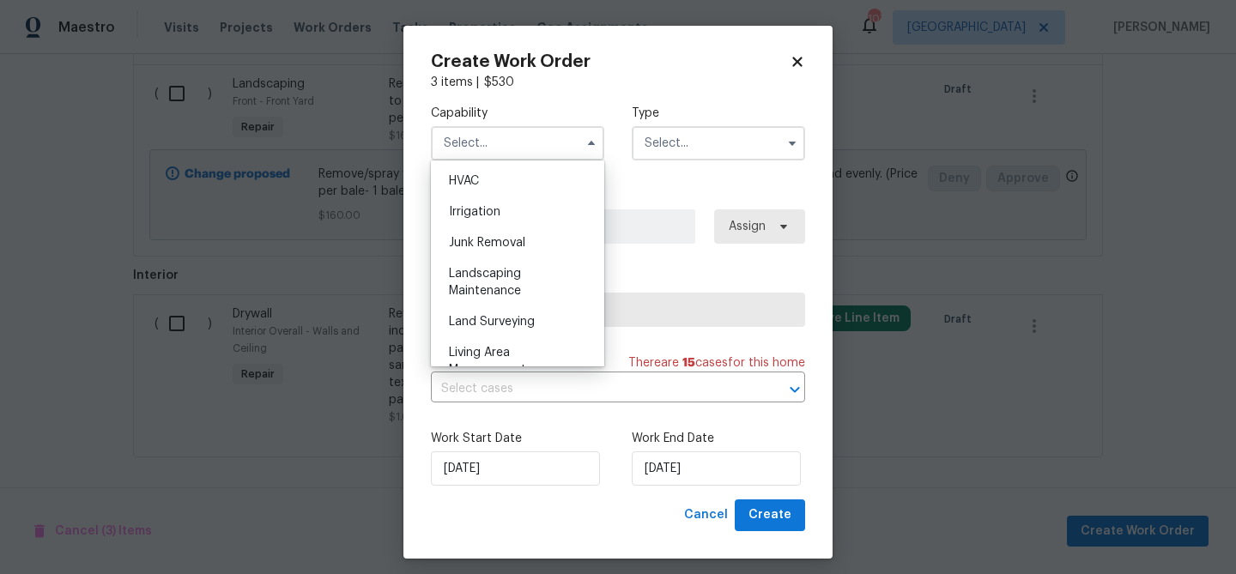
scroll to position [1013, 0]
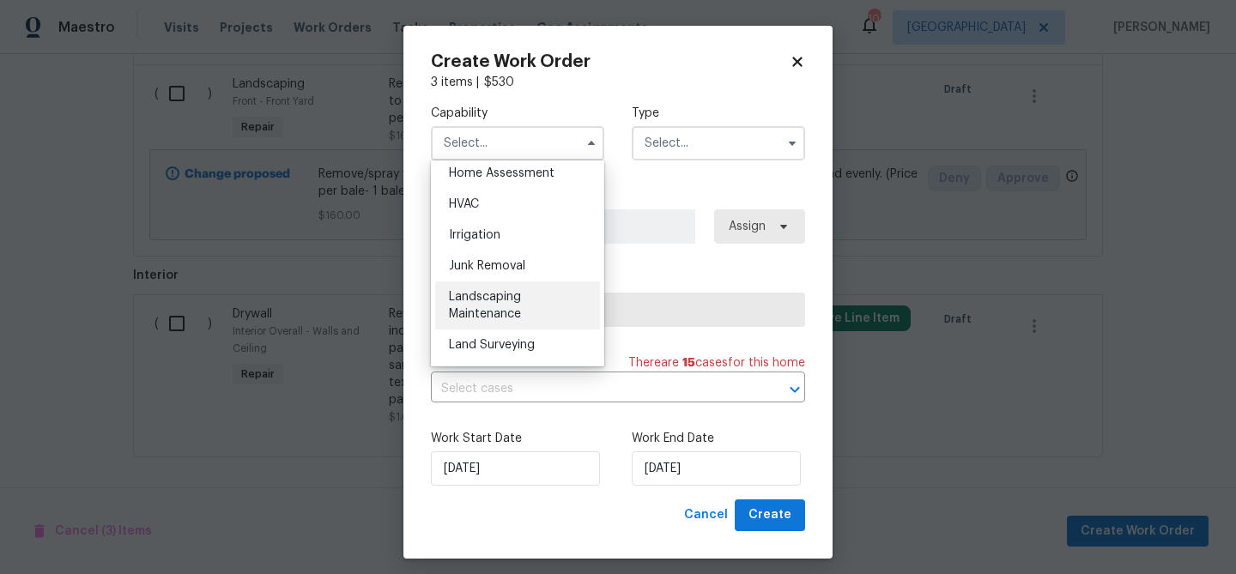
click at [512, 295] on span "Landscaping Maintenance" at bounding box center [485, 305] width 72 height 29
type input "Landscaping Maintenance"
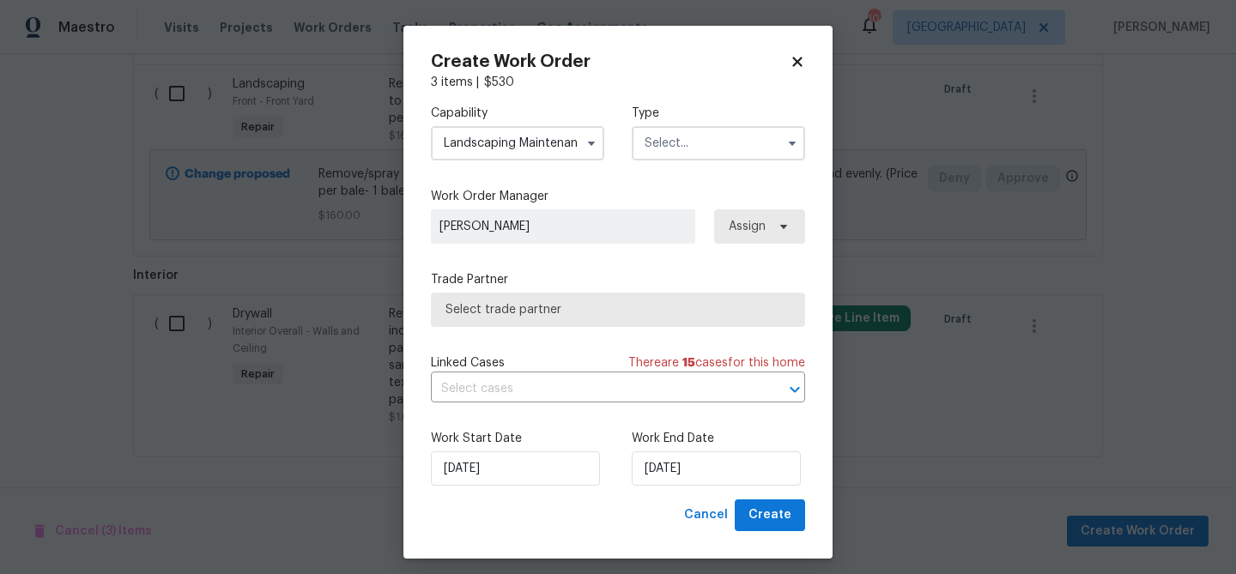
click at [694, 145] on input "text" at bounding box center [718, 143] width 173 height 34
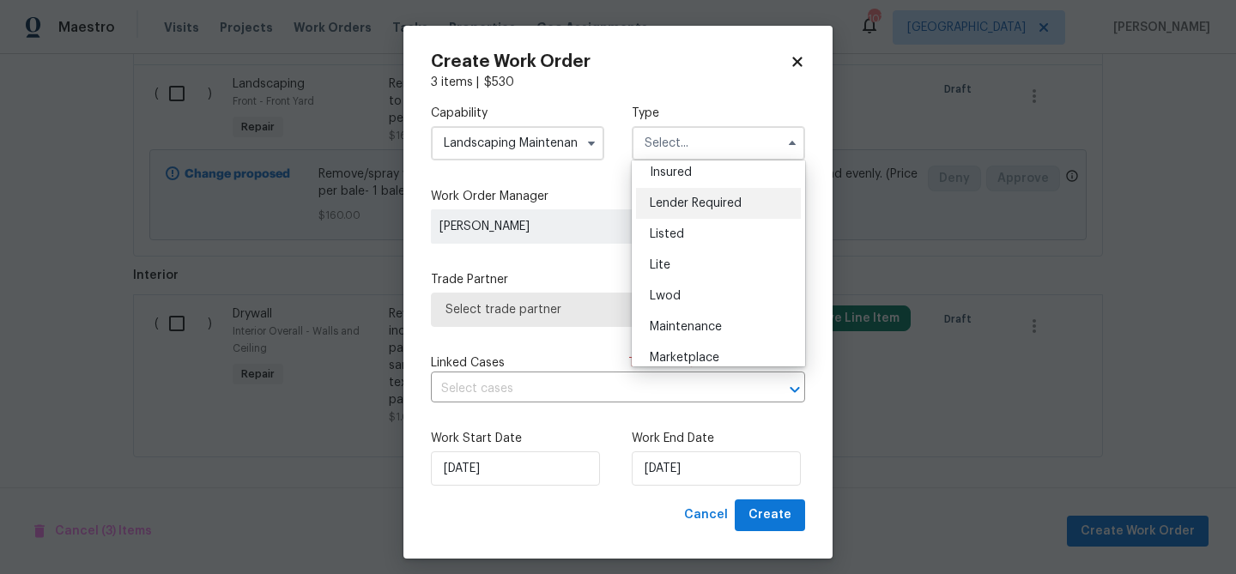
scroll to position [130, 0]
click at [669, 227] on div "Listed" at bounding box center [718, 236] width 165 height 31
type input "Listed"
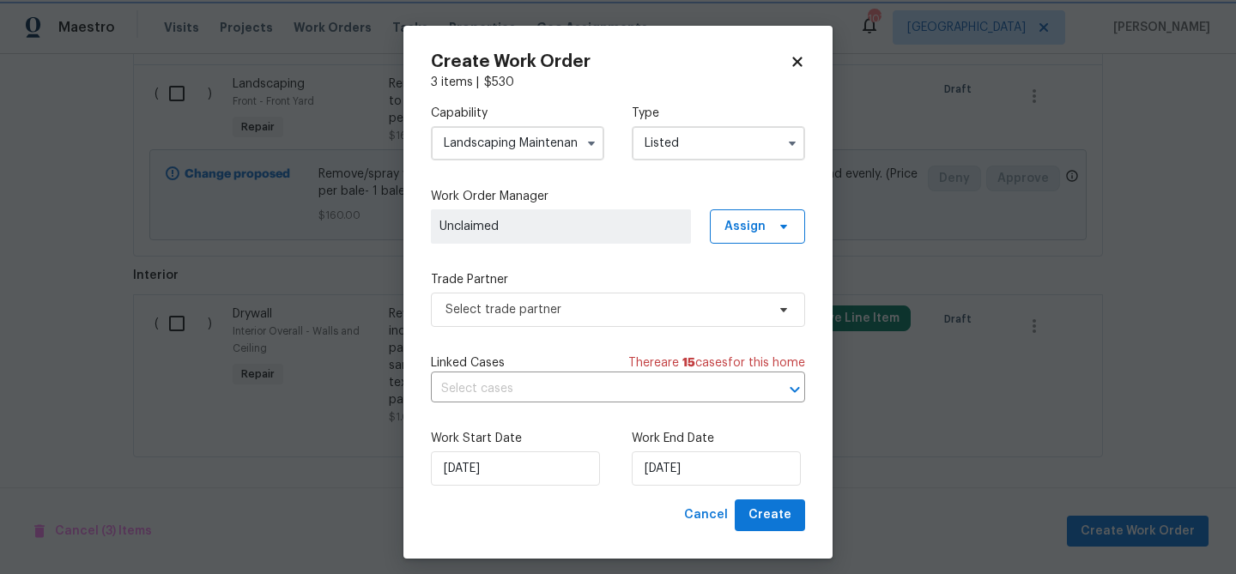
scroll to position [0, 0]
click at [596, 309] on span "Select trade partner" at bounding box center [606, 309] width 320 height 17
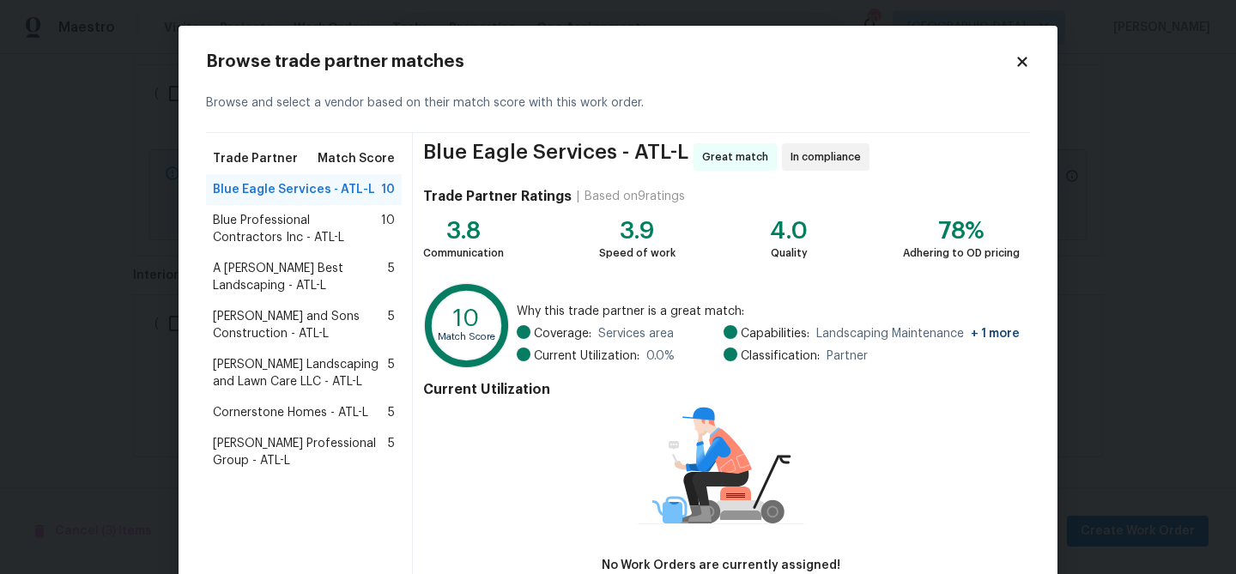
click at [246, 214] on span "Blue Professional Contractors Inc - ATL-L" at bounding box center [297, 229] width 168 height 34
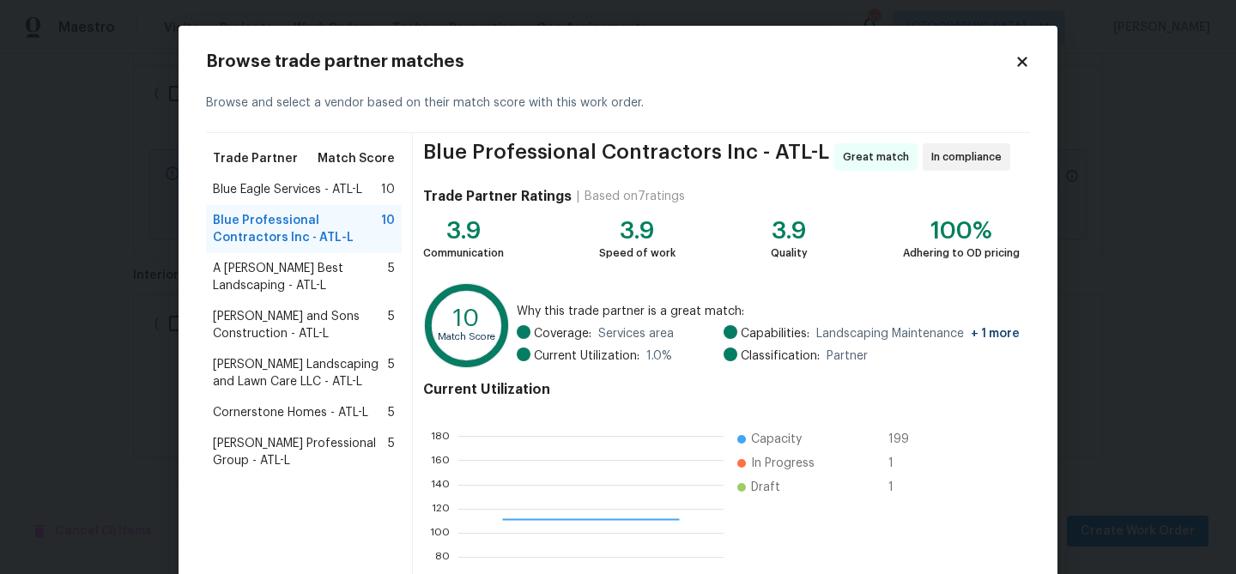
scroll to position [183, 0]
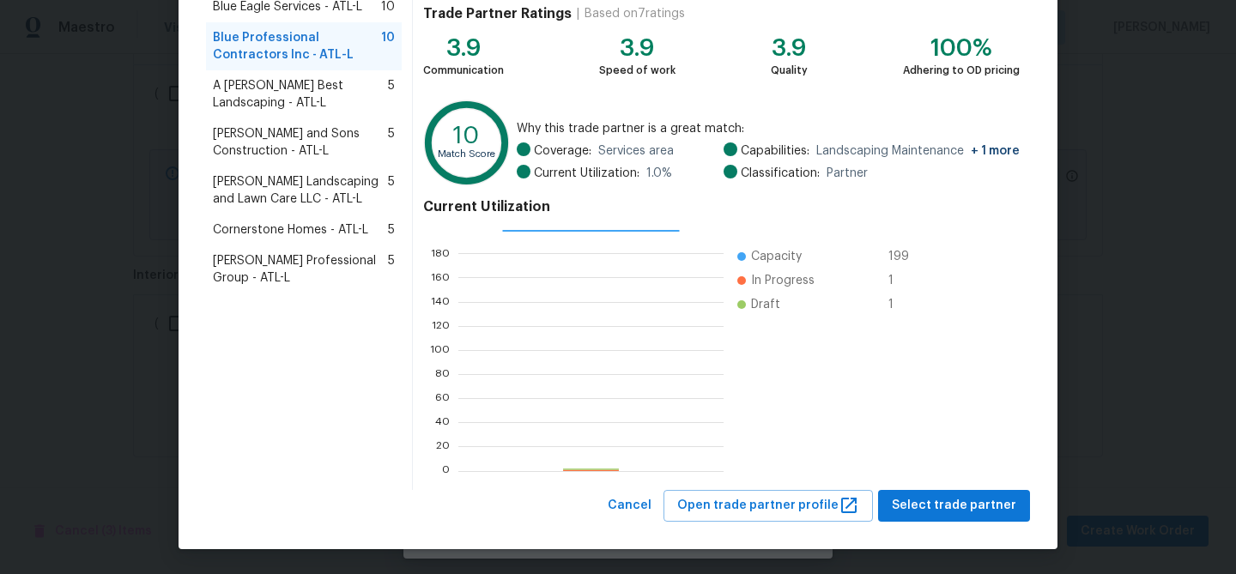
click at [943, 521] on div "Browse trade partner matches Browse and select a vendor based on their match sc…" at bounding box center [618, 196] width 879 height 706
click at [941, 504] on span "Select trade partner" at bounding box center [954, 505] width 124 height 21
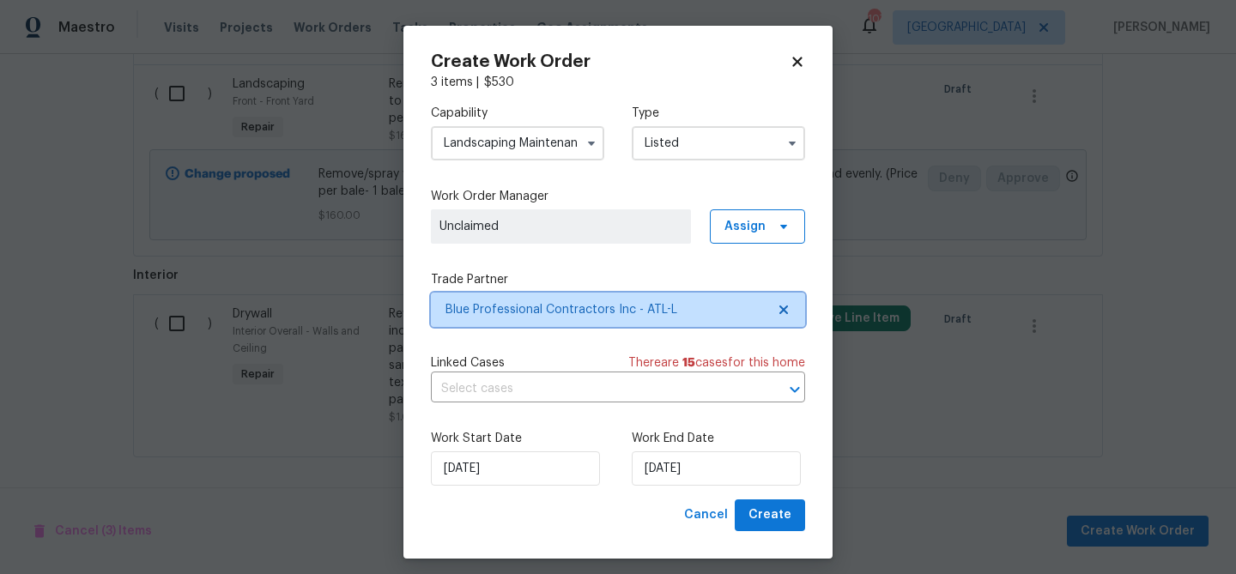
scroll to position [10, 0]
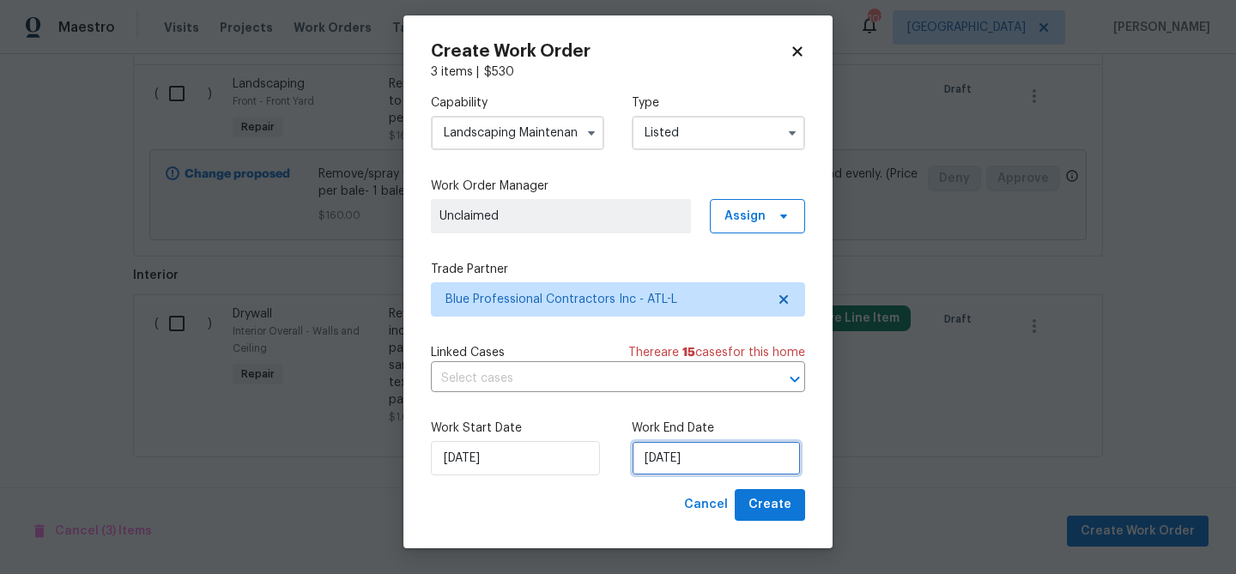
click at [669, 454] on input "9/4/2025" at bounding box center [716, 458] width 169 height 34
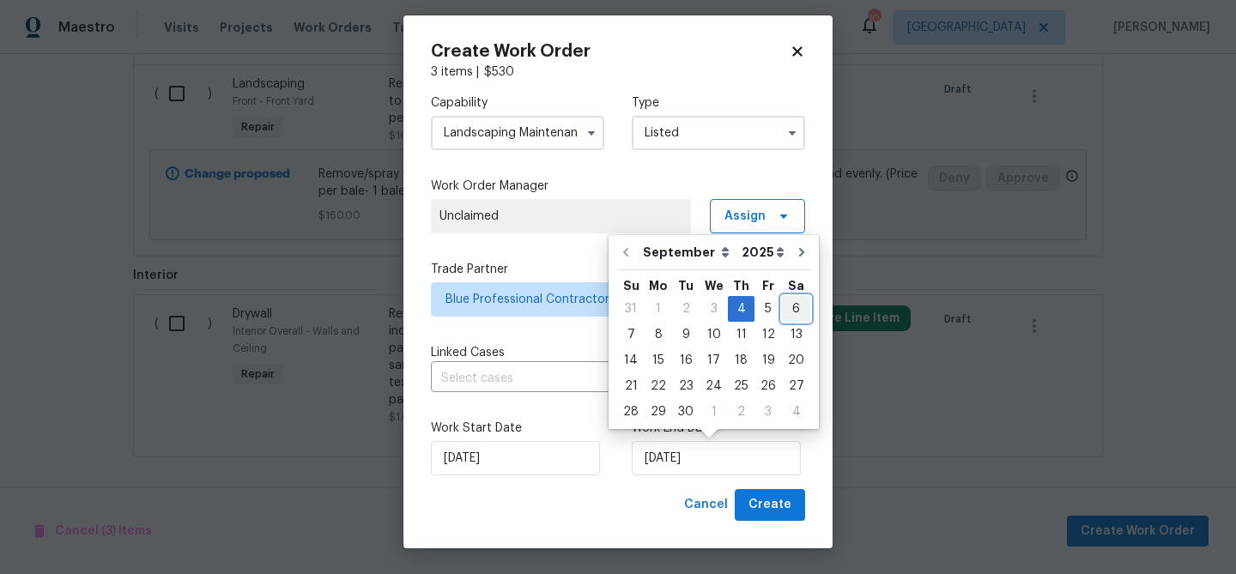
click at [782, 304] on div "6" at bounding box center [796, 309] width 28 height 24
type input "9/6/2025"
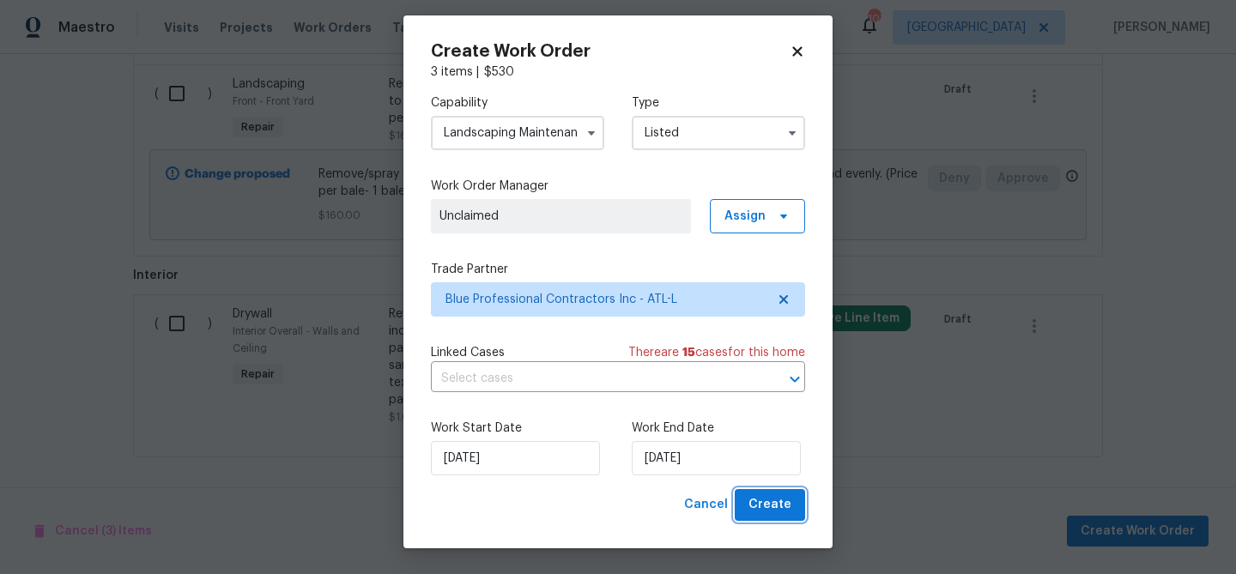
click at [769, 494] on button "Create" at bounding box center [770, 505] width 70 height 32
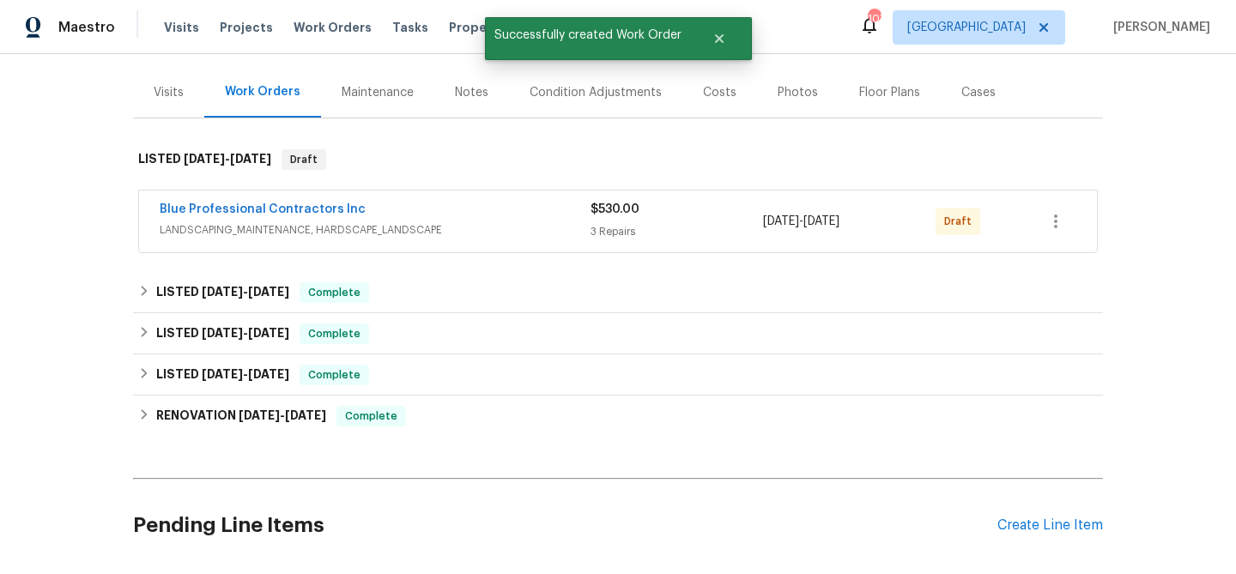
scroll to position [0, 0]
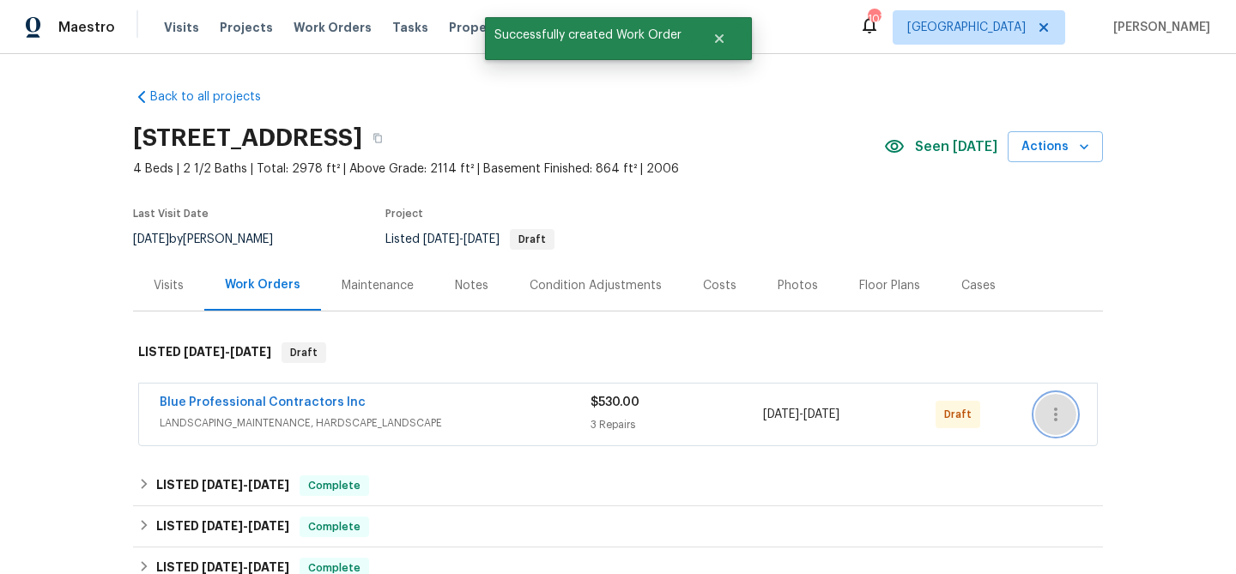
click at [1063, 398] on button "button" at bounding box center [1055, 414] width 41 height 41
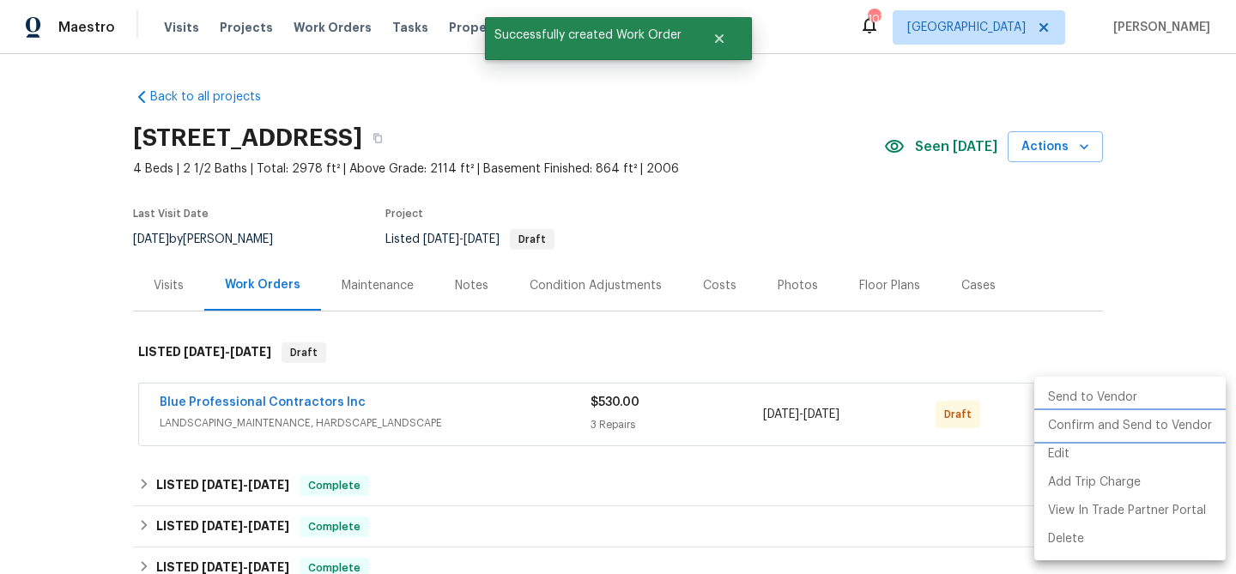
click at [1062, 436] on li "Confirm and Send to Vendor" at bounding box center [1129, 426] width 191 height 28
